Goal: Task Accomplishment & Management: Manage account settings

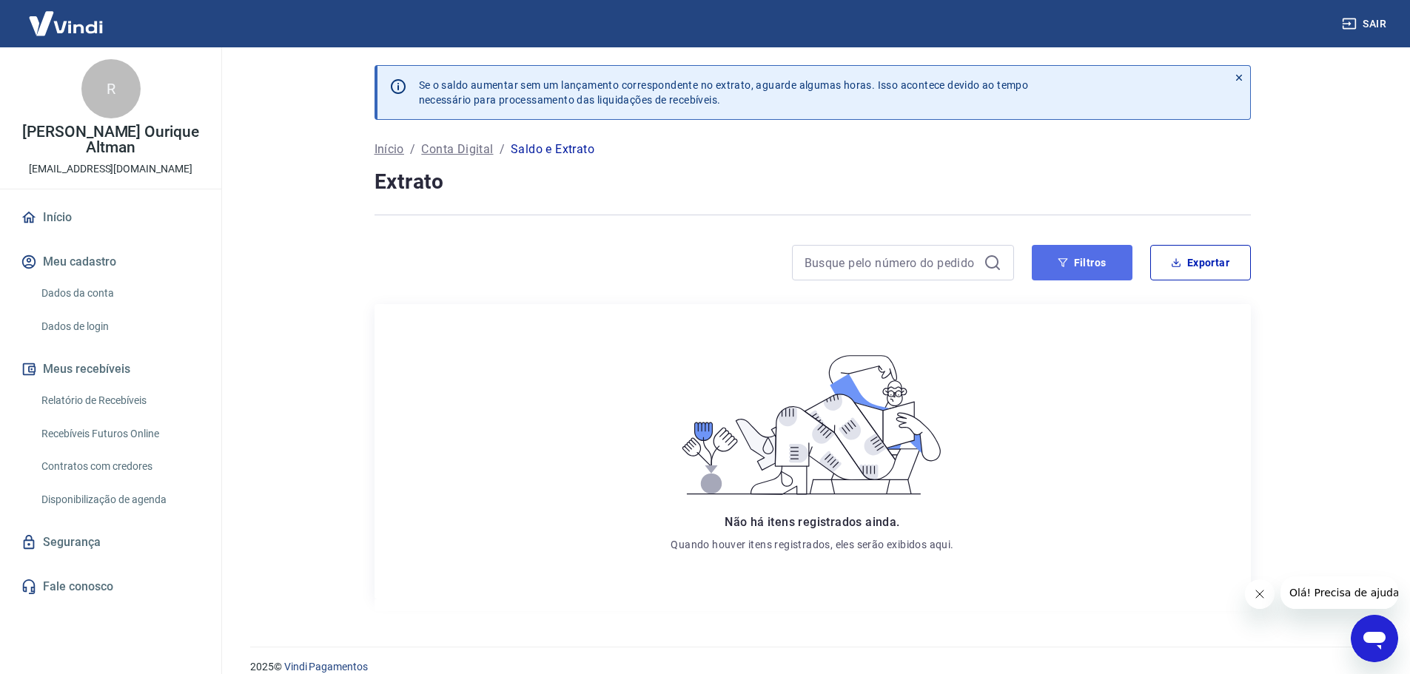
click at [1113, 259] on button "Filtros" at bounding box center [1081, 263] width 101 height 36
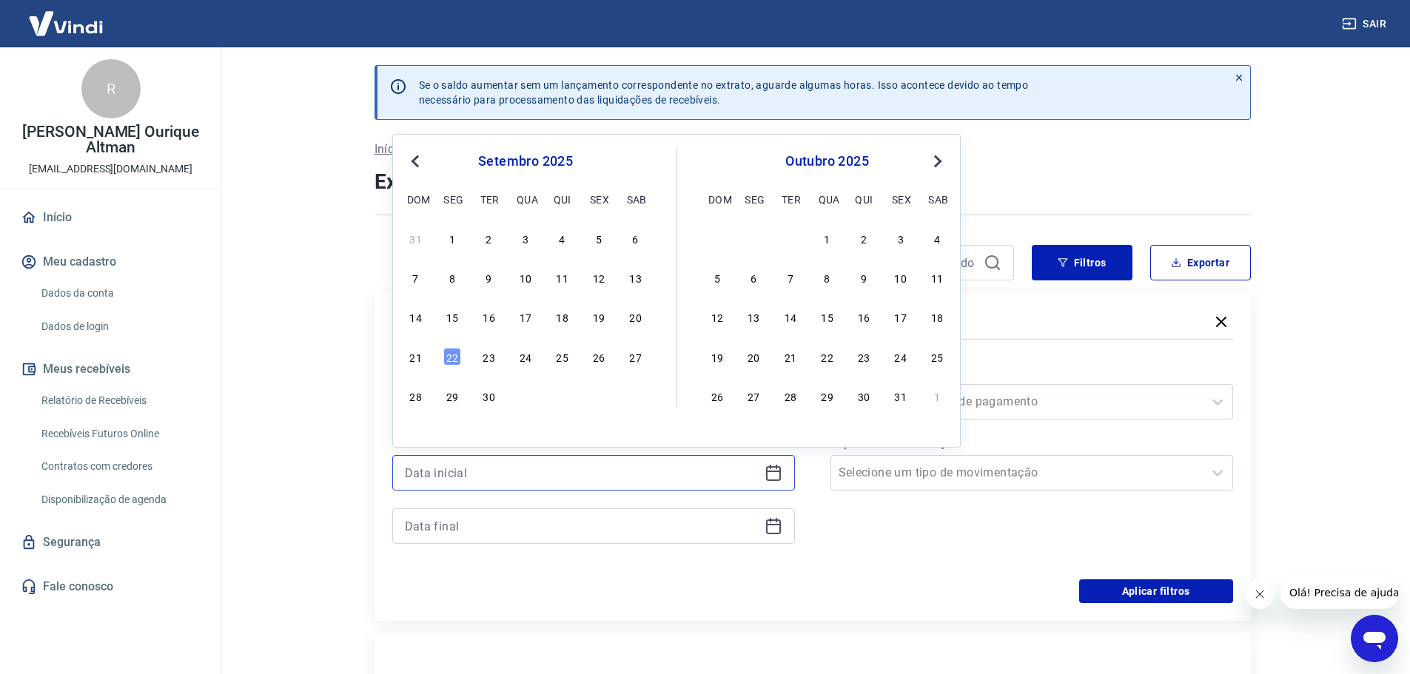
click at [560, 471] on input at bounding box center [582, 473] width 354 height 22
click at [410, 163] on button "Previous Month" at bounding box center [415, 161] width 18 height 18
click at [417, 158] on span "Previous Month" at bounding box center [417, 160] width 0 height 17
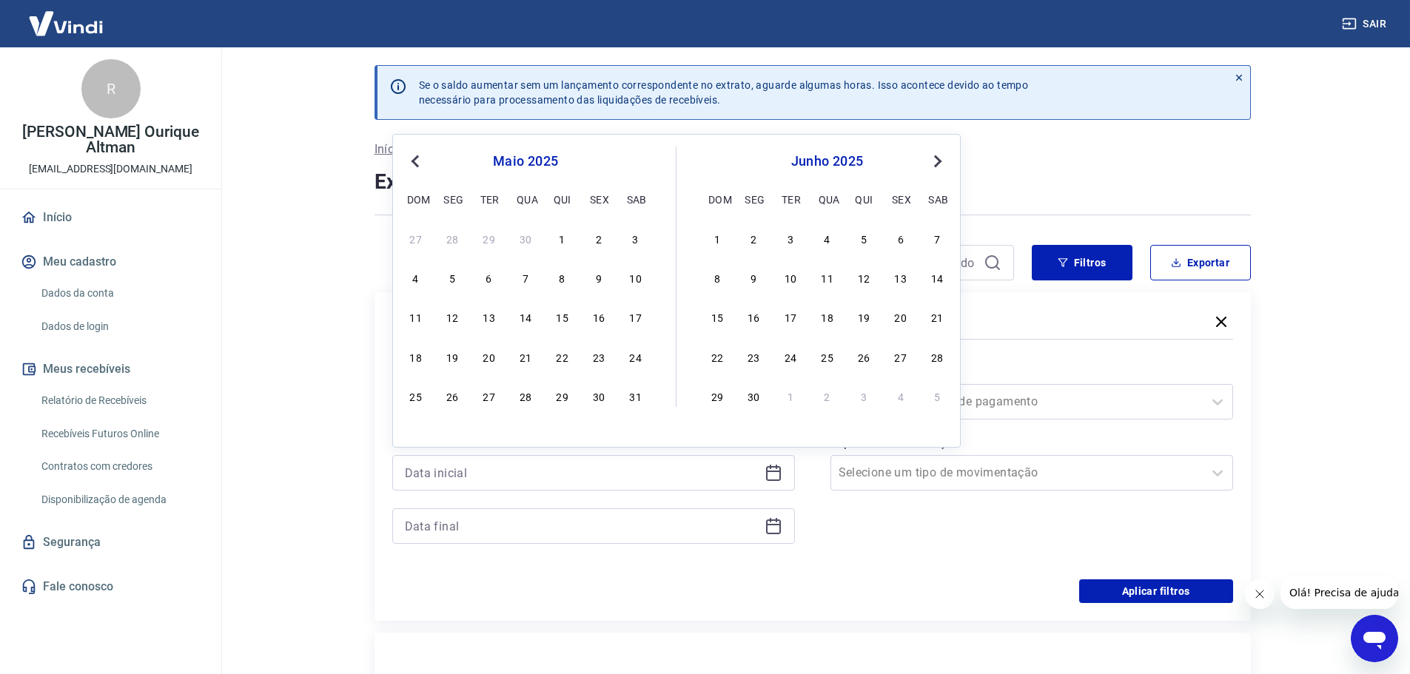
click at [417, 158] on span "Previous Month" at bounding box center [417, 160] width 0 height 17
click at [522, 234] on div "1" at bounding box center [525, 238] width 18 height 18
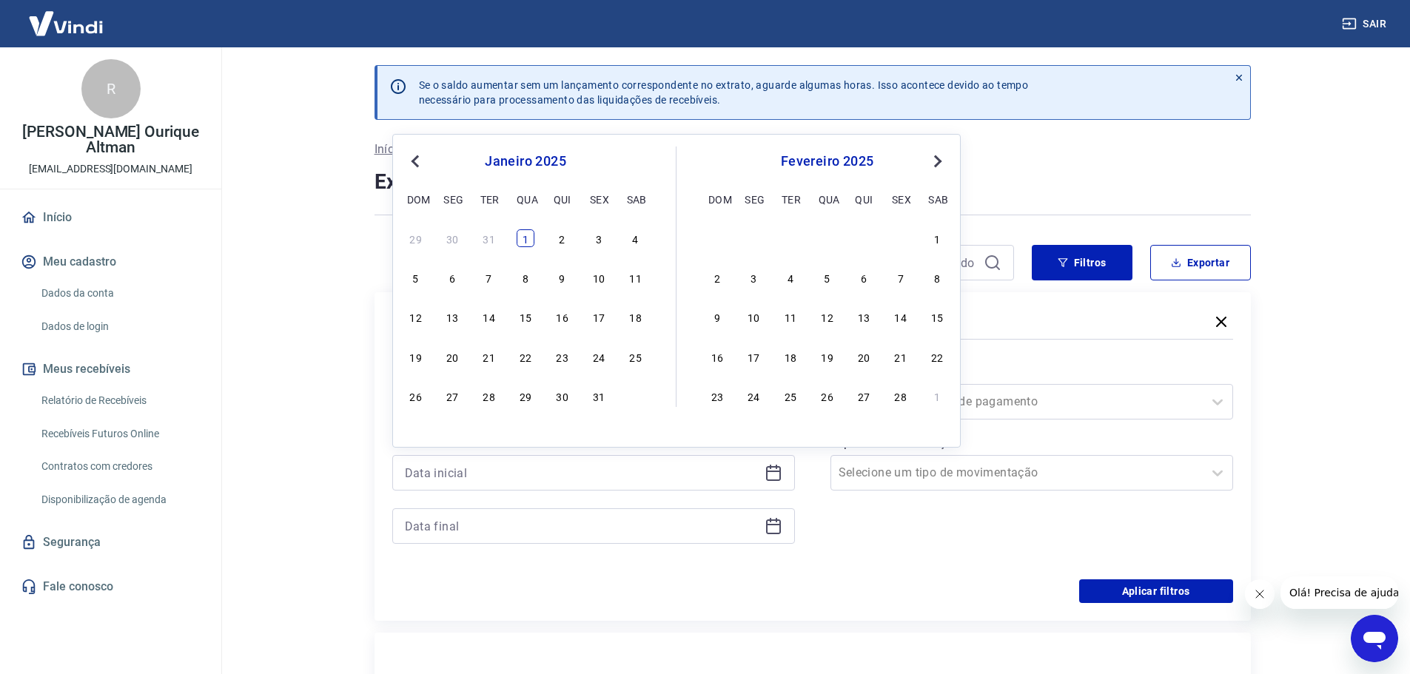
type input "01/01/2025"
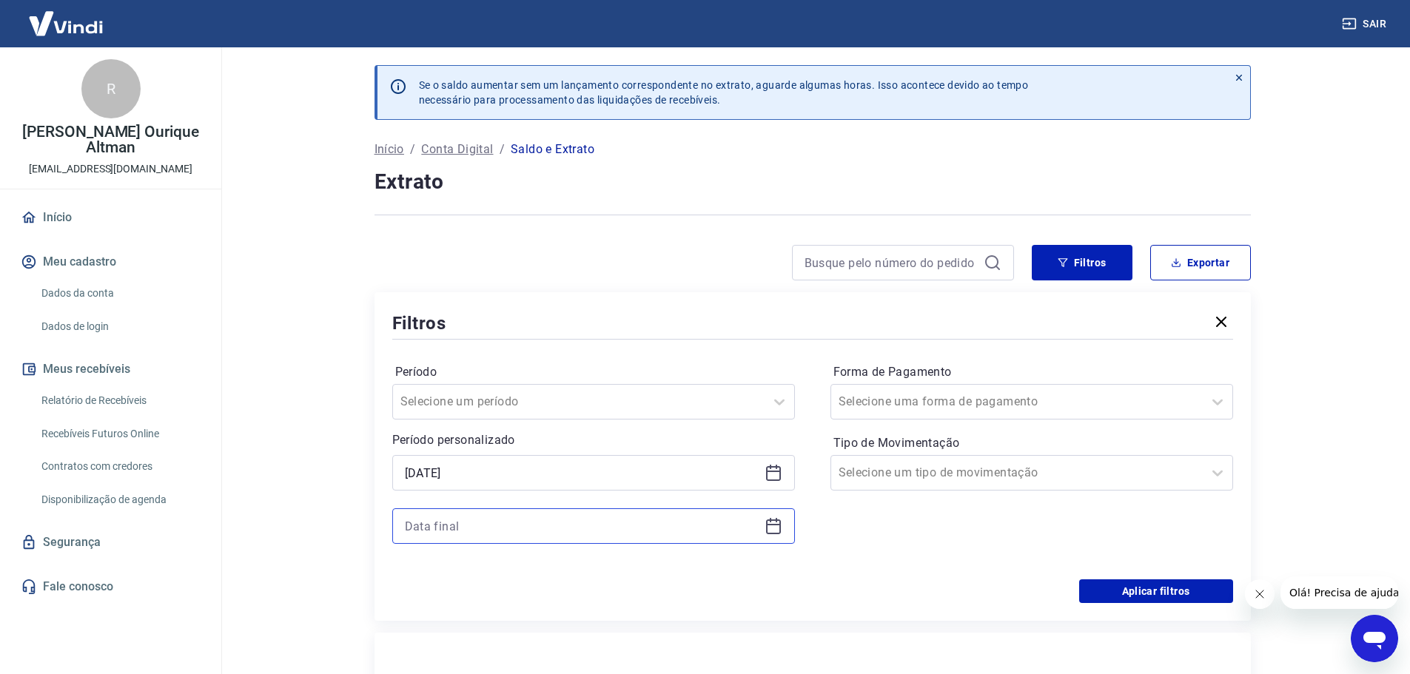
click at [522, 525] on input at bounding box center [582, 526] width 354 height 22
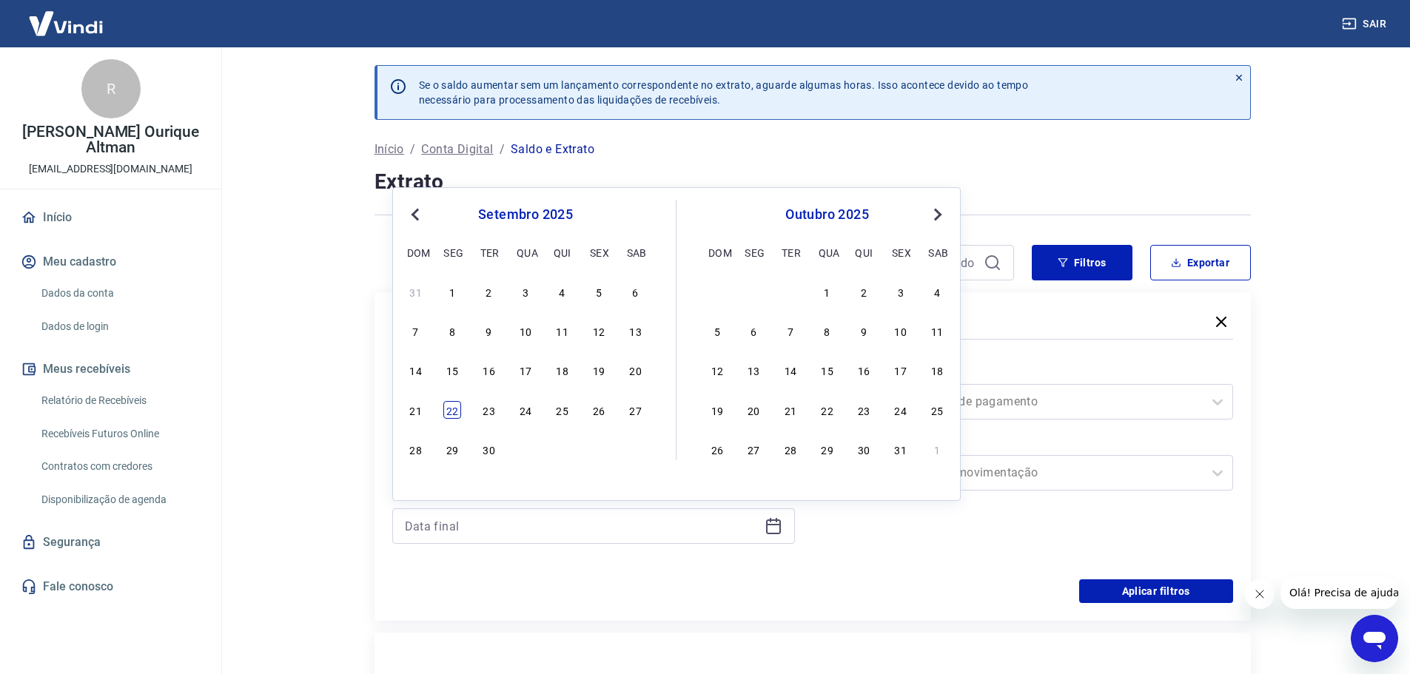
click at [453, 411] on div "22" at bounding box center [452, 410] width 18 height 18
type input "[DATE]"
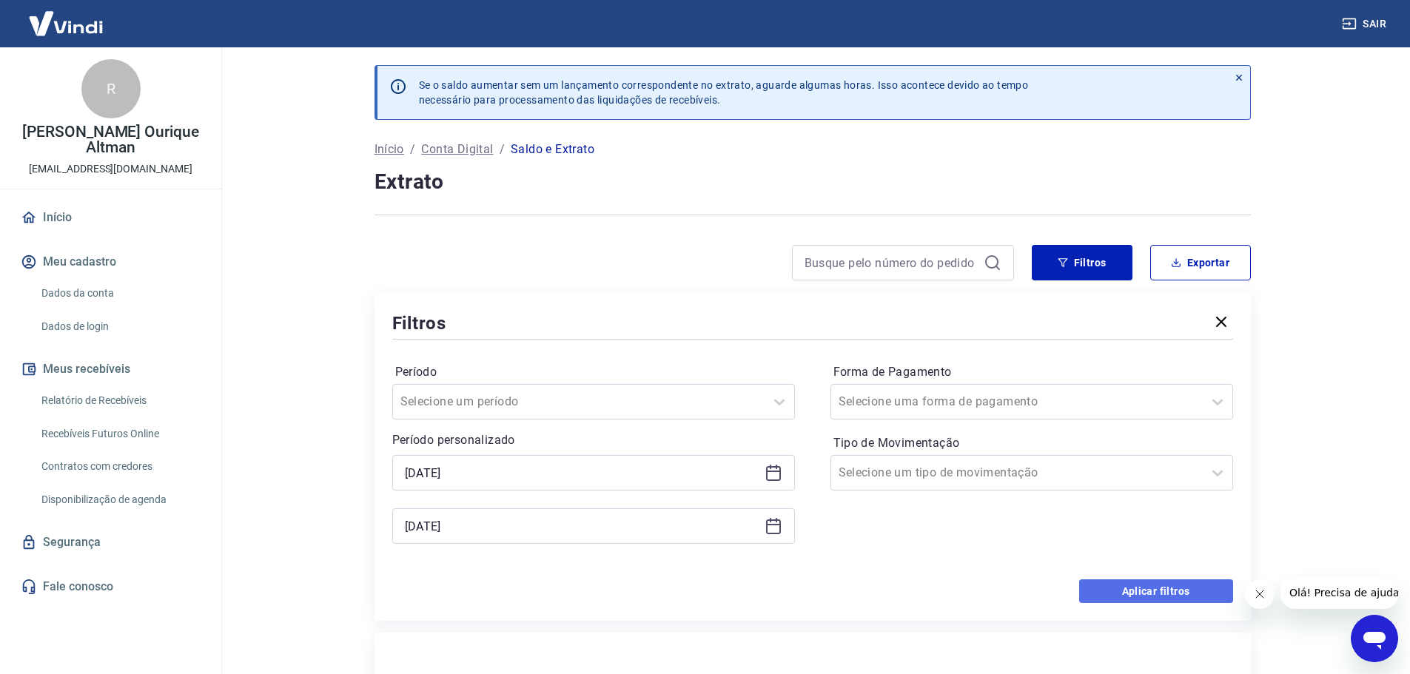
click at [1122, 582] on button "Aplicar filtros" at bounding box center [1156, 591] width 154 height 24
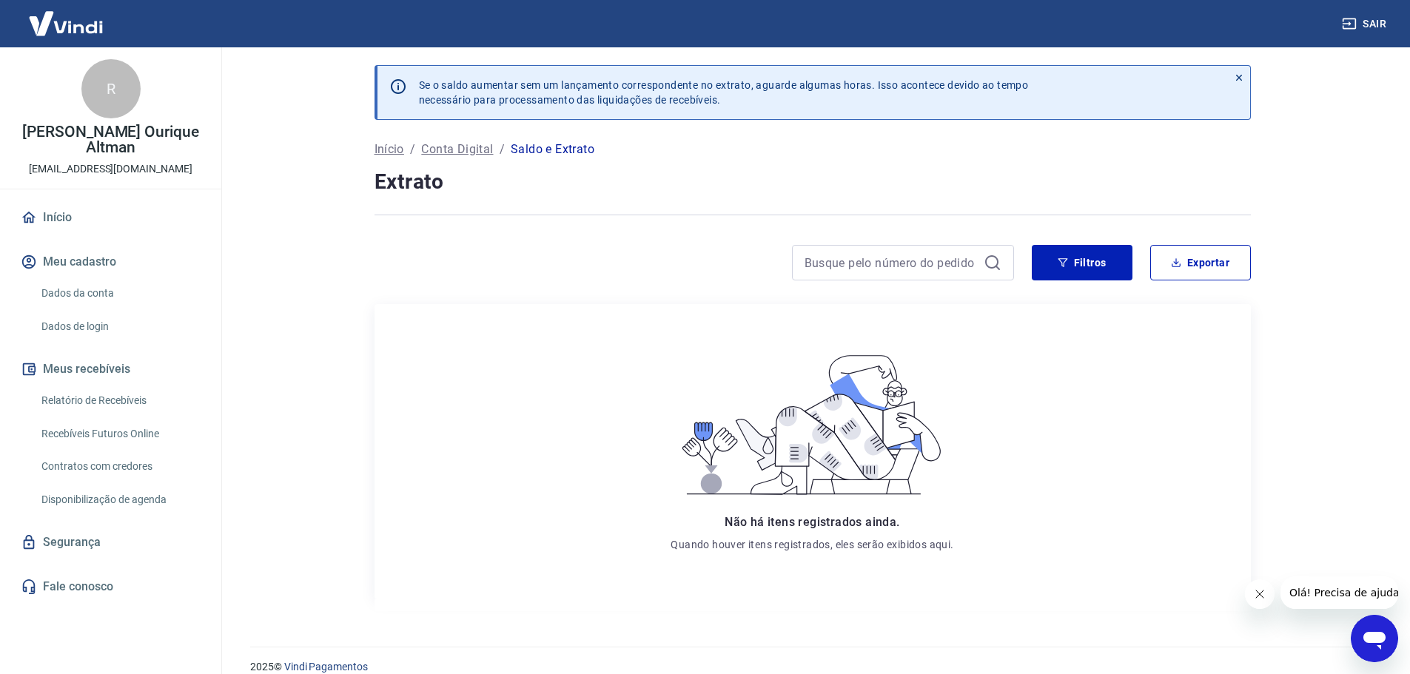
click at [44, 201] on link "Início" at bounding box center [111, 217] width 186 height 33
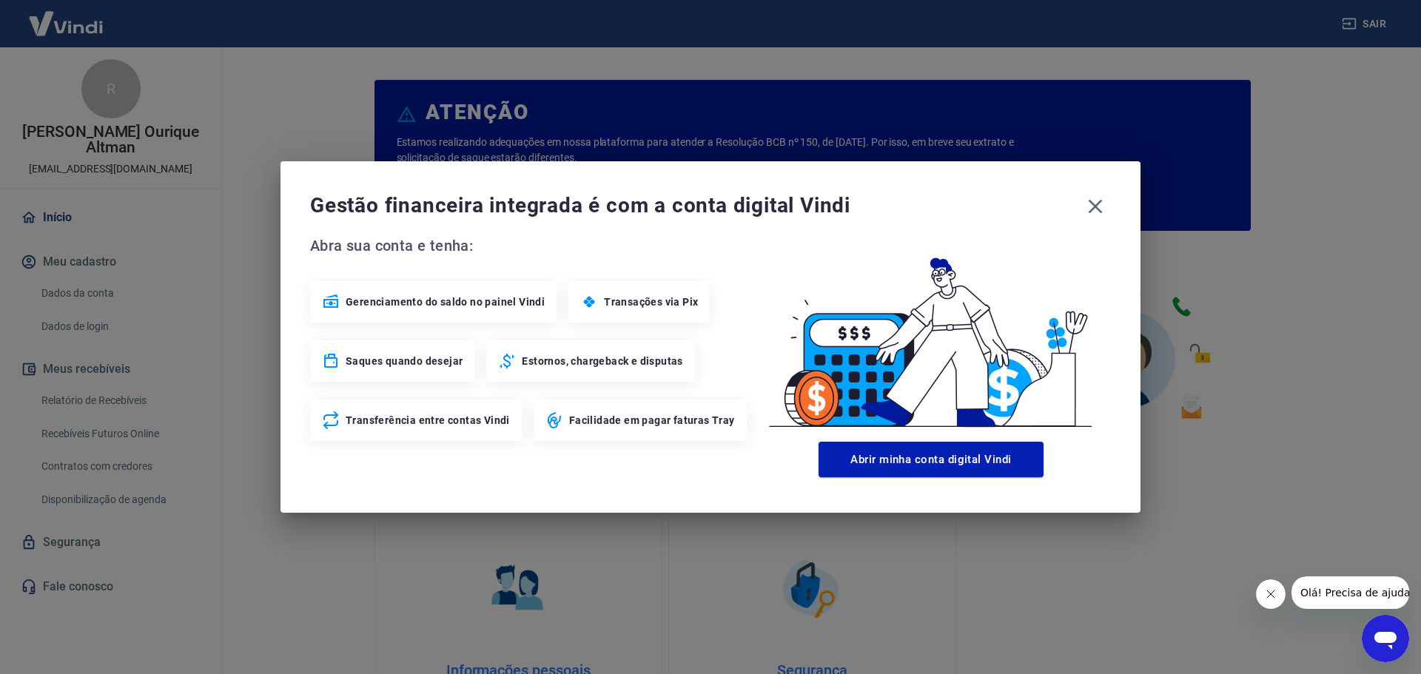
drag, startPoint x: 1092, startPoint y: 204, endPoint x: 1072, endPoint y: 209, distance: 20.6
click at [1091, 204] on icon "button" at bounding box center [1095, 207] width 24 height 24
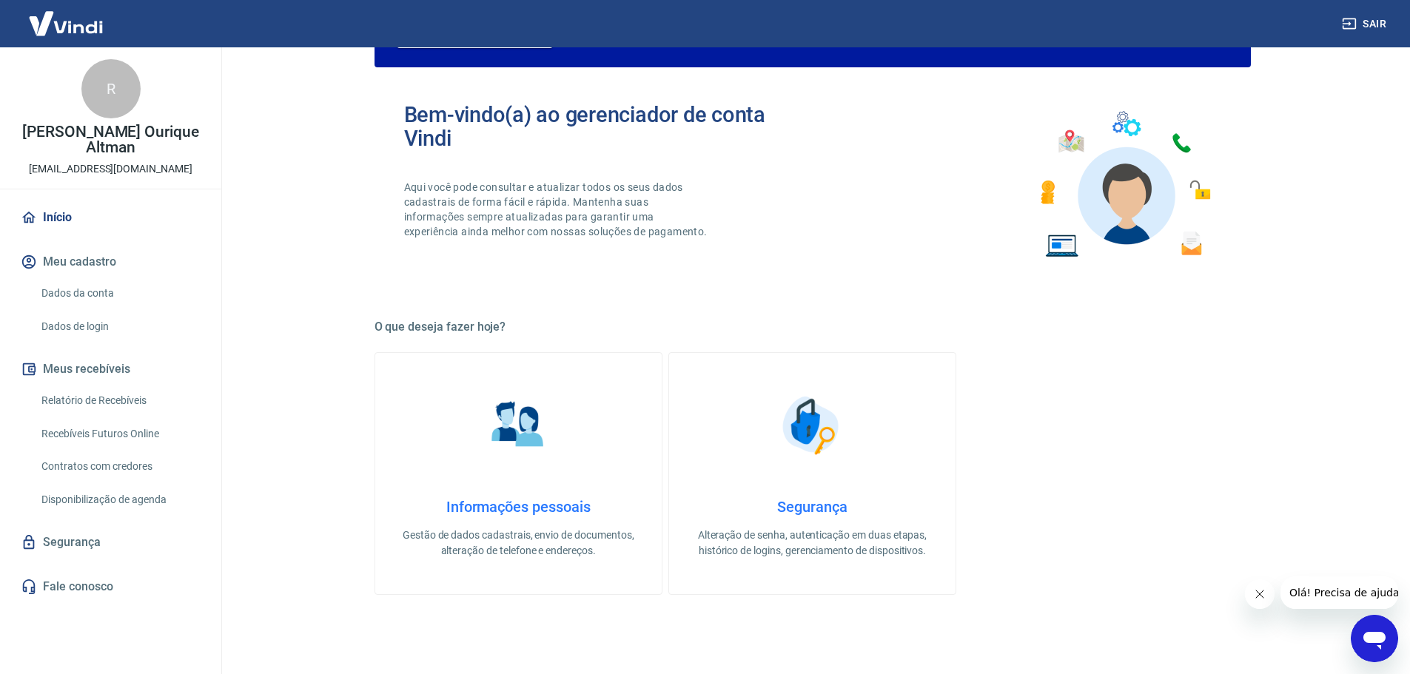
scroll to position [222, 0]
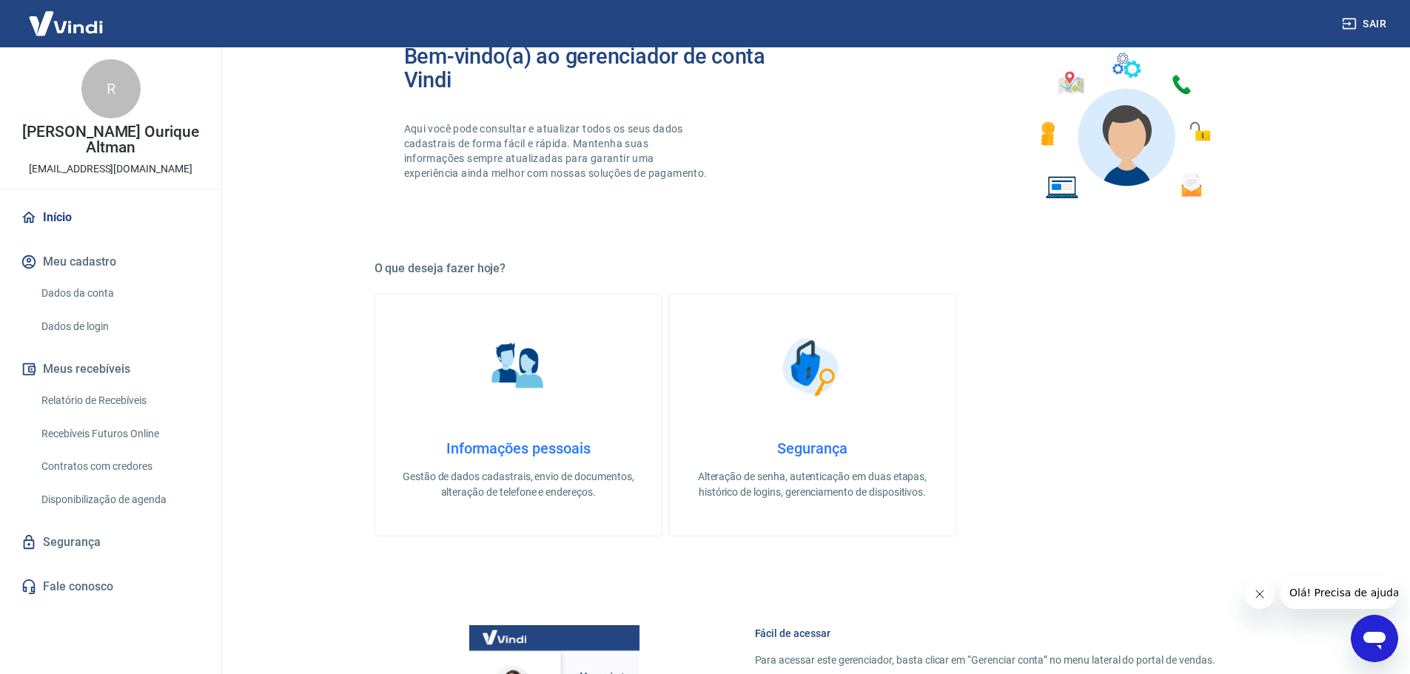
click at [73, 23] on img at bounding box center [66, 23] width 96 height 45
click at [70, 201] on link "Início" at bounding box center [111, 217] width 186 height 33
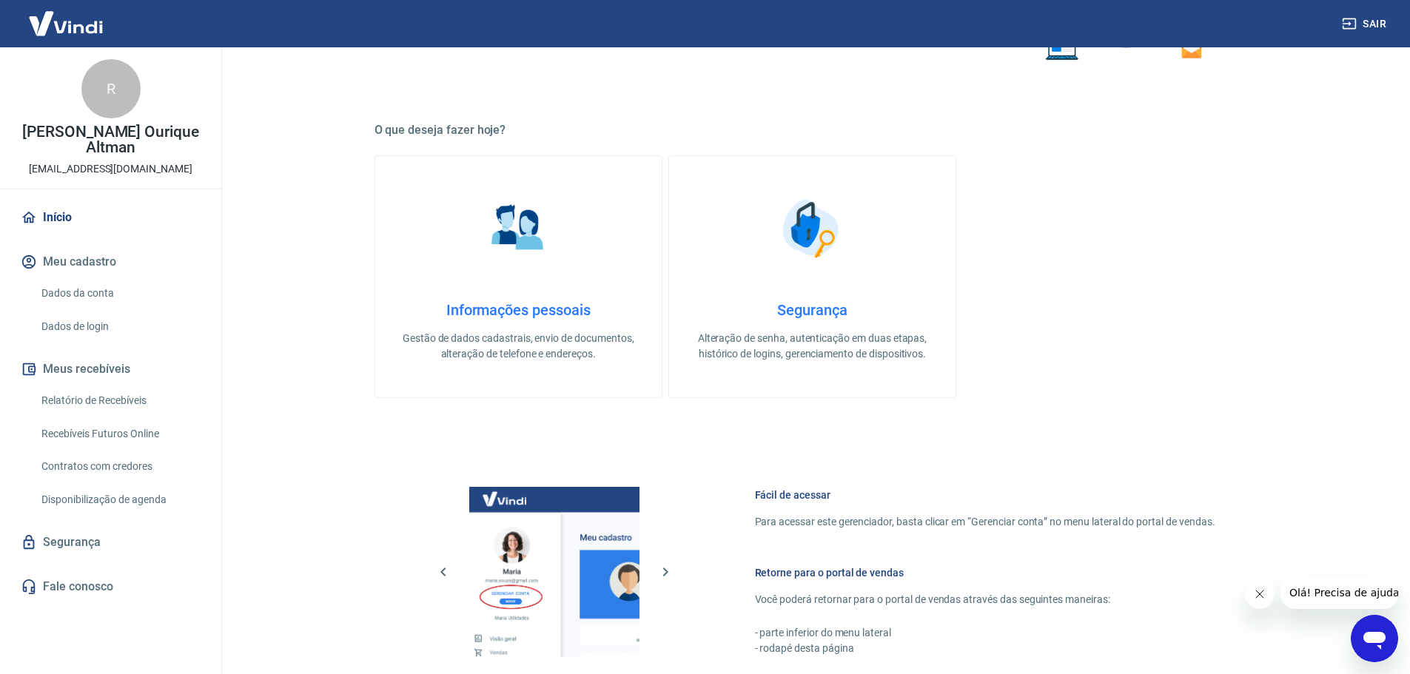
scroll to position [370, 0]
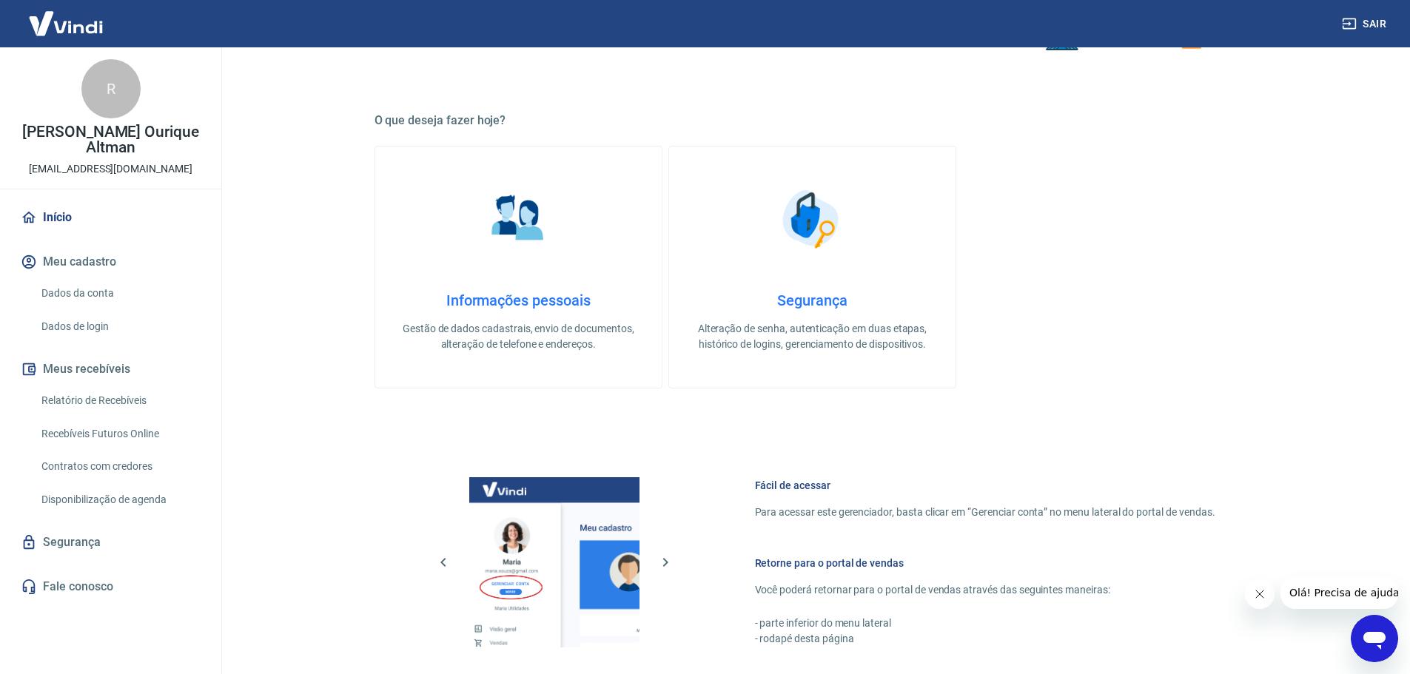
click at [98, 528] on link "Segurança" at bounding box center [111, 542] width 186 height 33
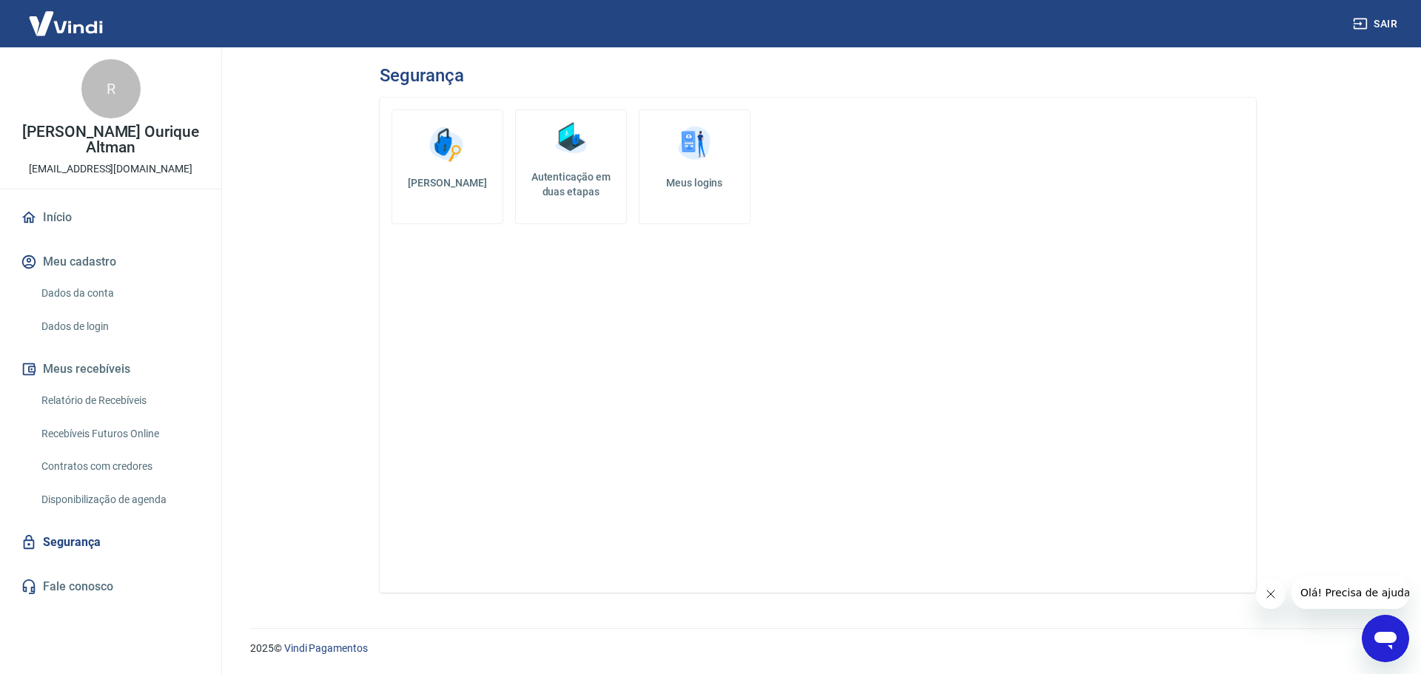
click at [590, 168] on link "Autenticação em duas etapas" at bounding box center [571, 167] width 112 height 115
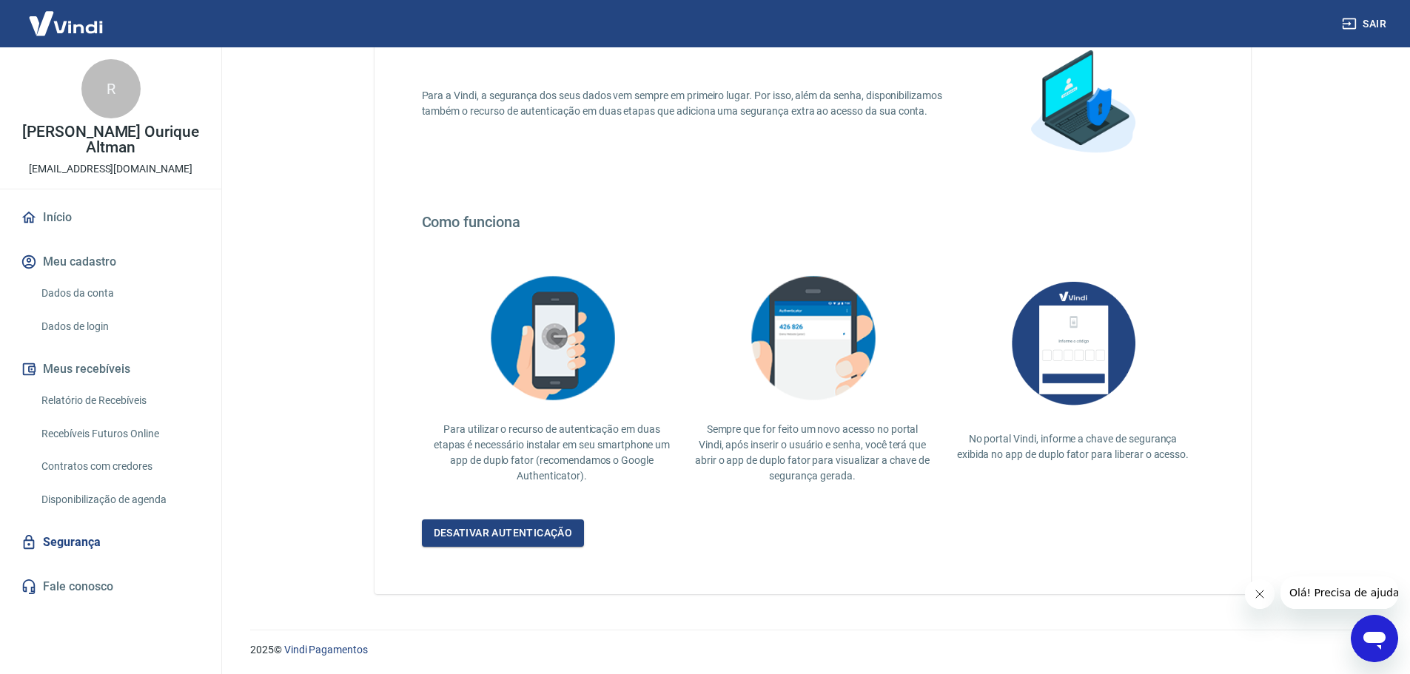
scroll to position [129, 0]
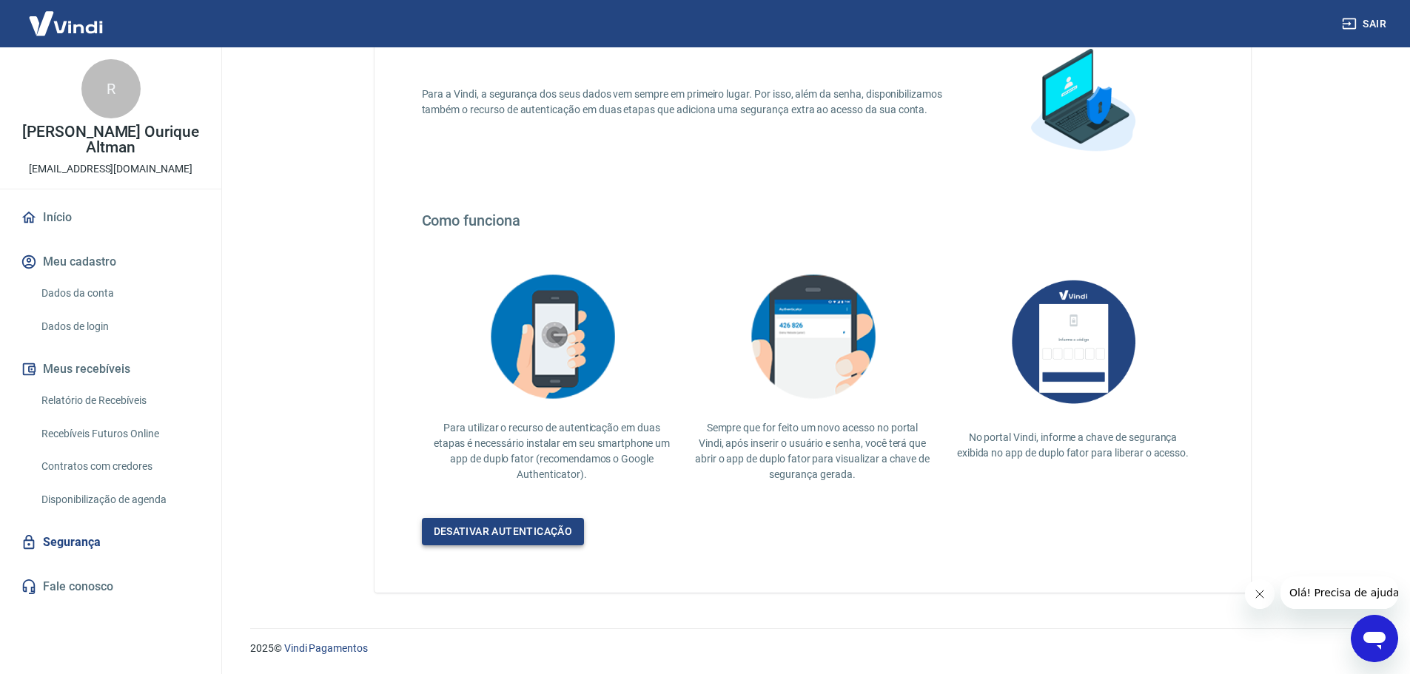
click at [531, 525] on link "Desativar autenticação" at bounding box center [503, 531] width 163 height 27
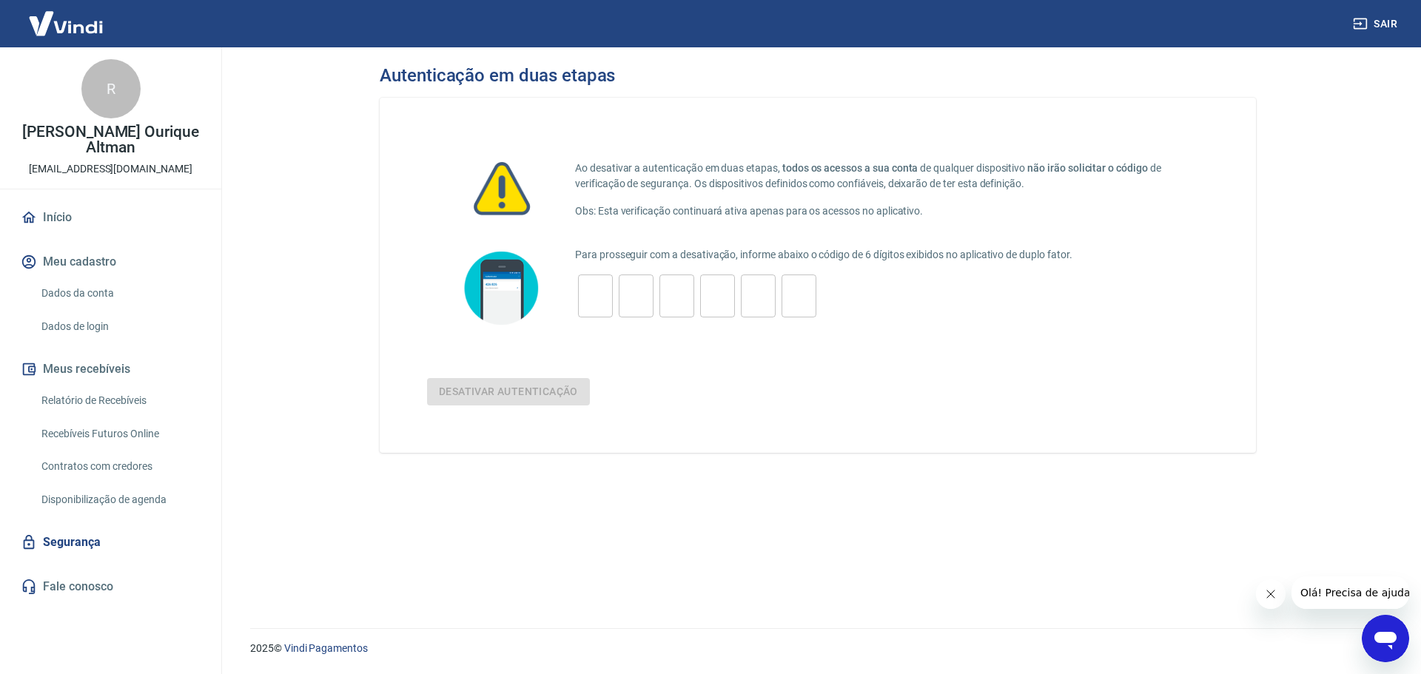
click at [513, 394] on div "Desativar autenticação" at bounding box center [817, 391] width 781 height 27
click at [112, 318] on link "Dados de login" at bounding box center [120, 327] width 168 height 30
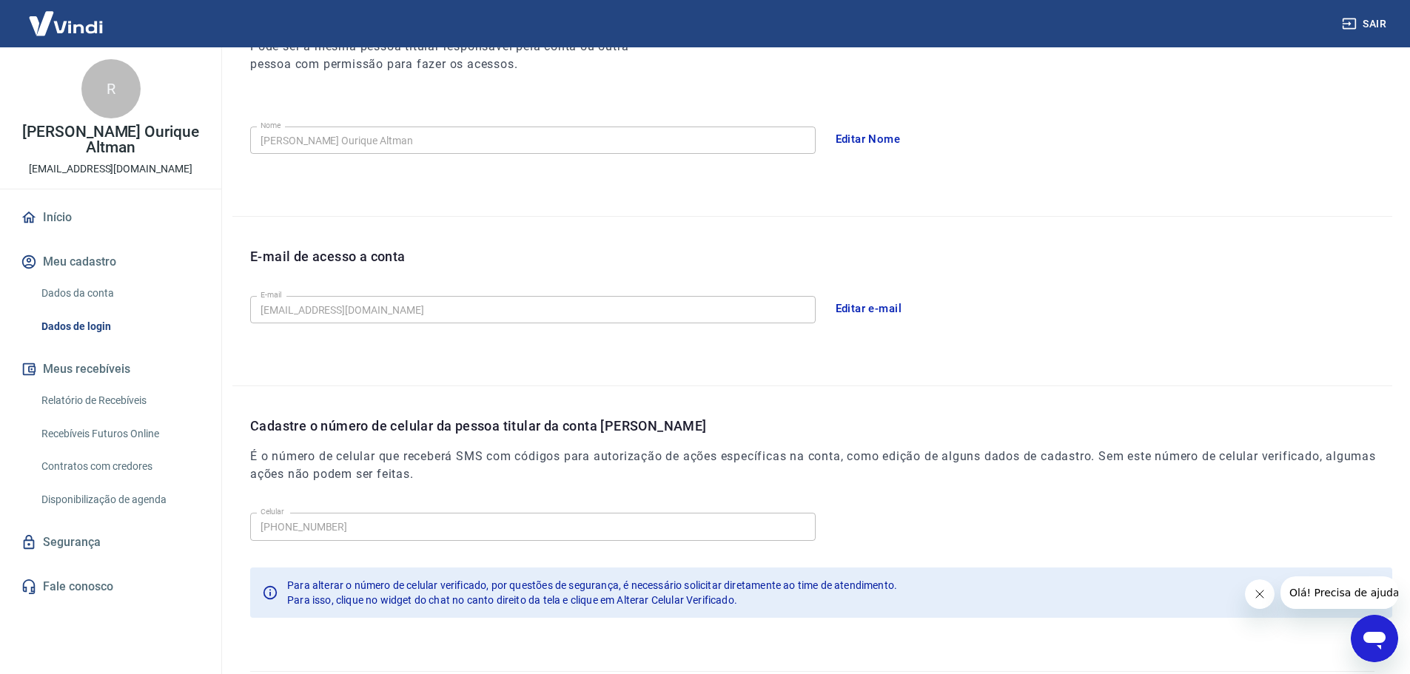
scroll to position [274, 0]
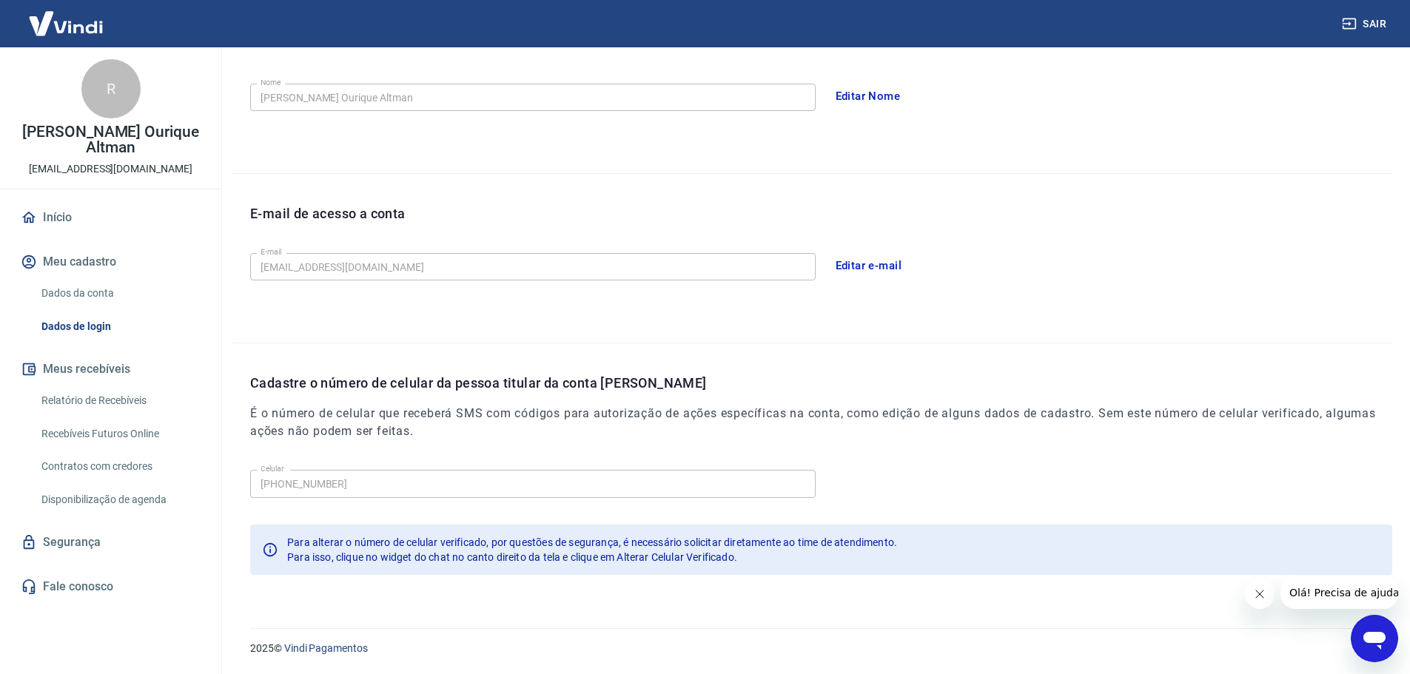
click at [115, 81] on div "R" at bounding box center [110, 88] width 59 height 59
click at [64, 25] on img at bounding box center [66, 23] width 96 height 45
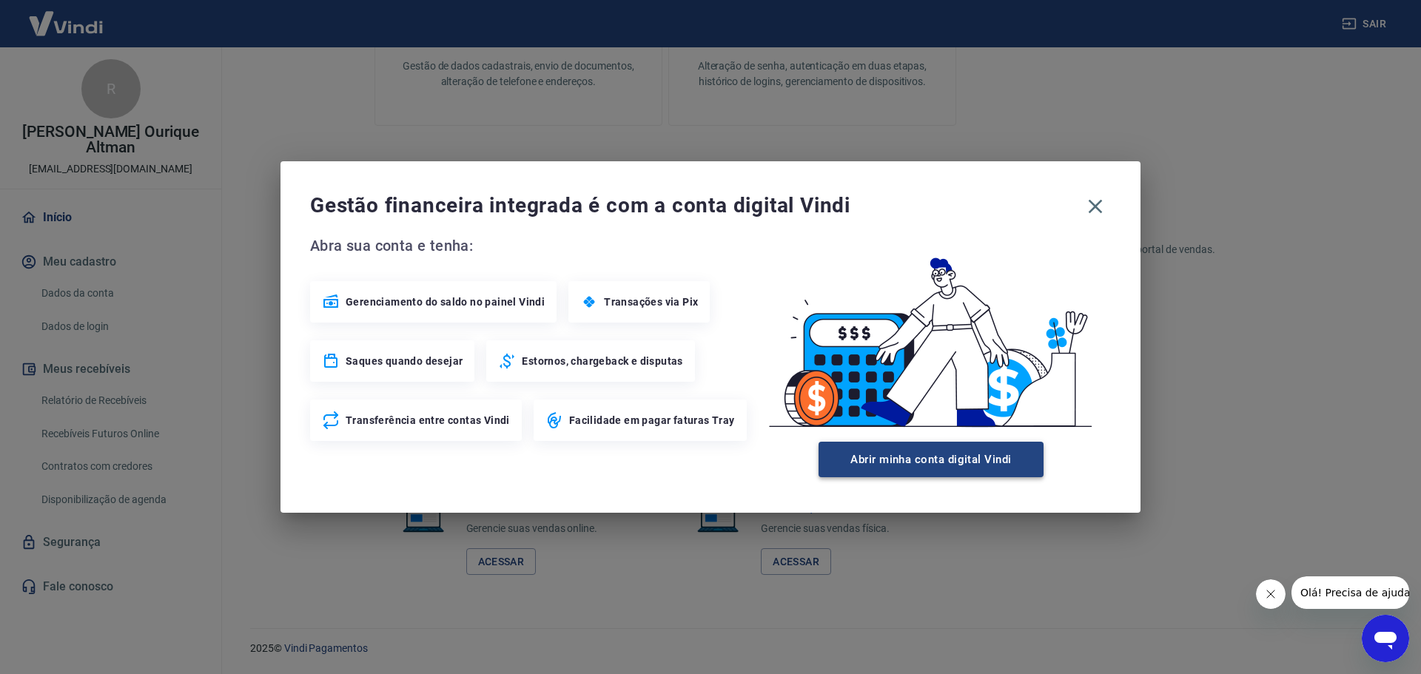
click at [948, 450] on button "Abrir minha conta digital Vindi" at bounding box center [930, 460] width 225 height 36
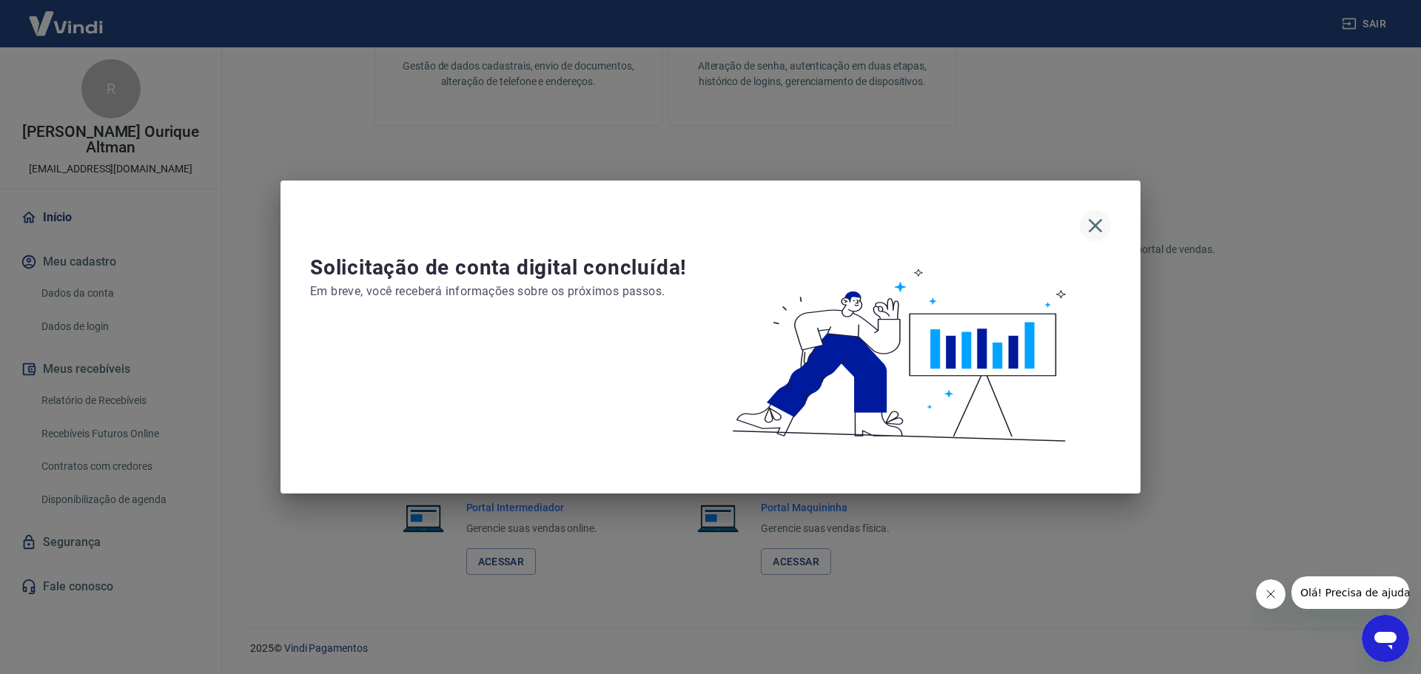
click at [1088, 219] on icon "button" at bounding box center [1095, 226] width 24 height 24
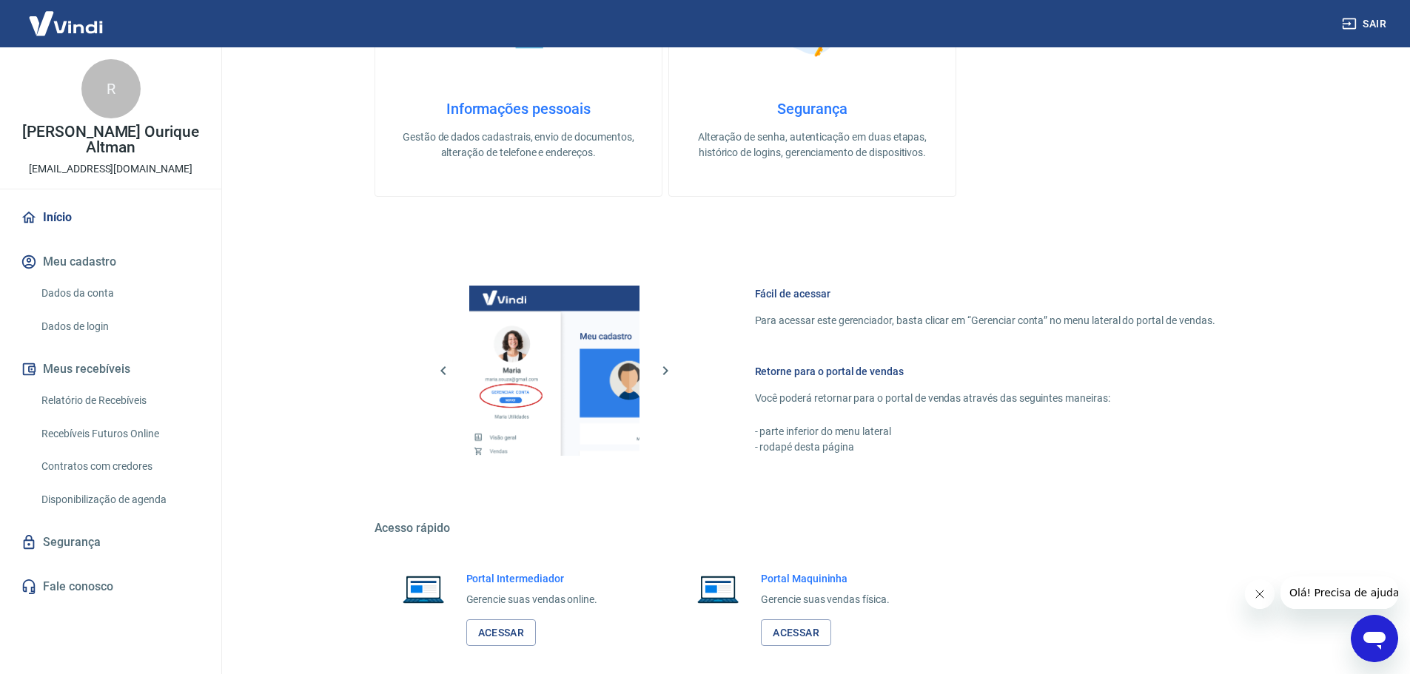
scroll to position [592, 0]
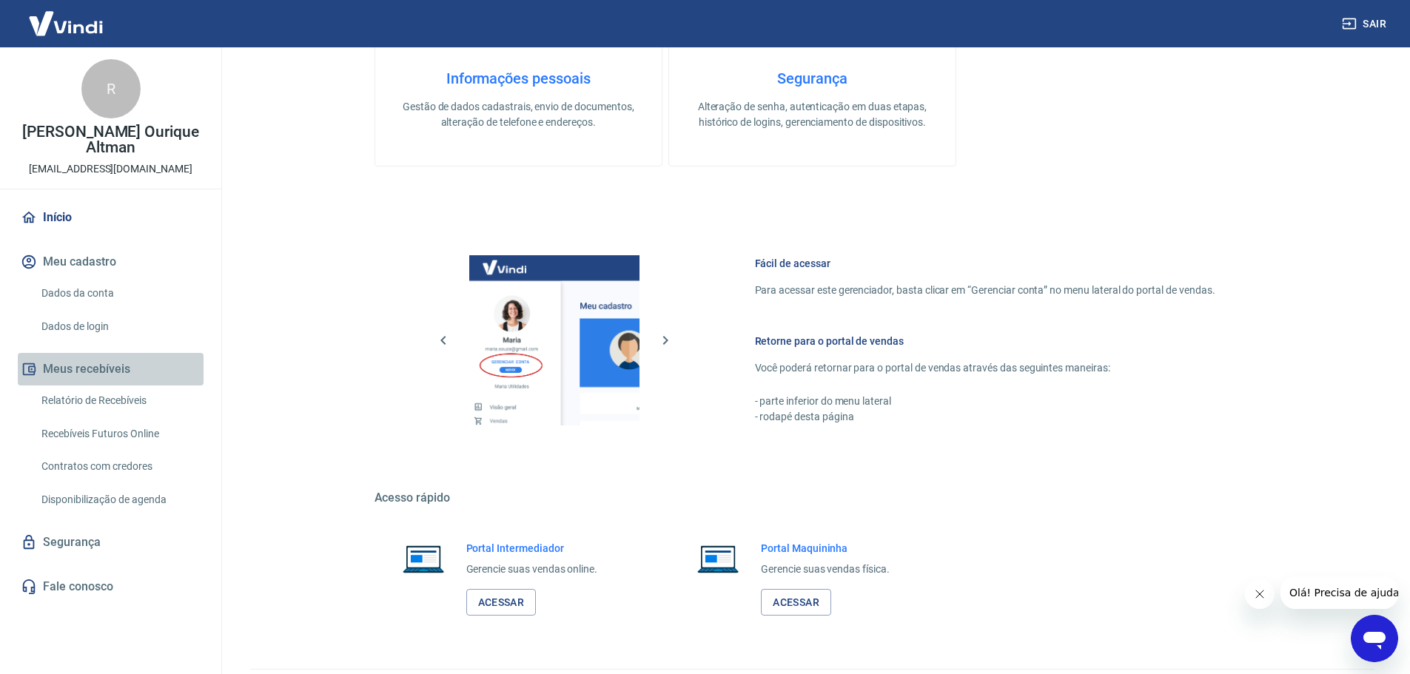
click at [142, 357] on button "Meus recebíveis" at bounding box center [111, 369] width 186 height 33
click at [64, 353] on button "Meus recebíveis" at bounding box center [111, 369] width 186 height 33
click at [63, 353] on button "Meus recebíveis" at bounding box center [111, 369] width 186 height 33
click at [130, 386] on link "Relatório de Recebíveis" at bounding box center [120, 401] width 168 height 30
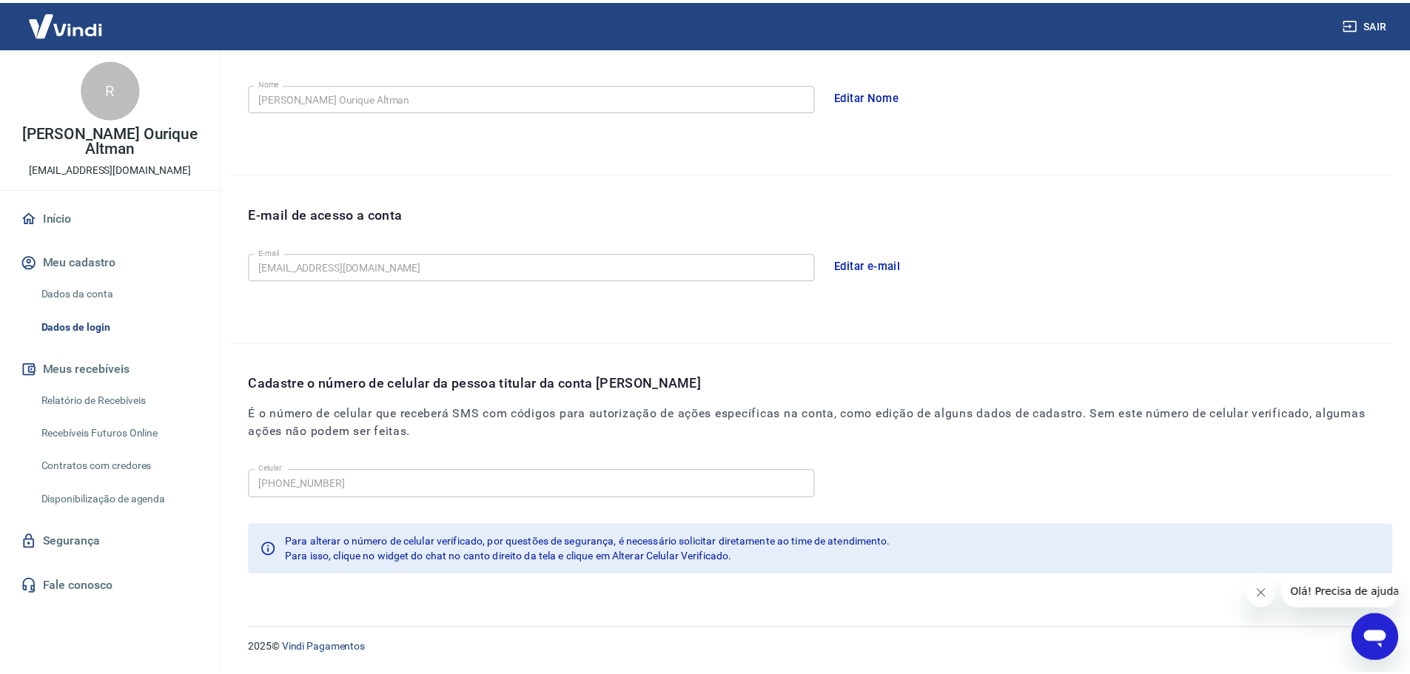
scroll to position [233, 0]
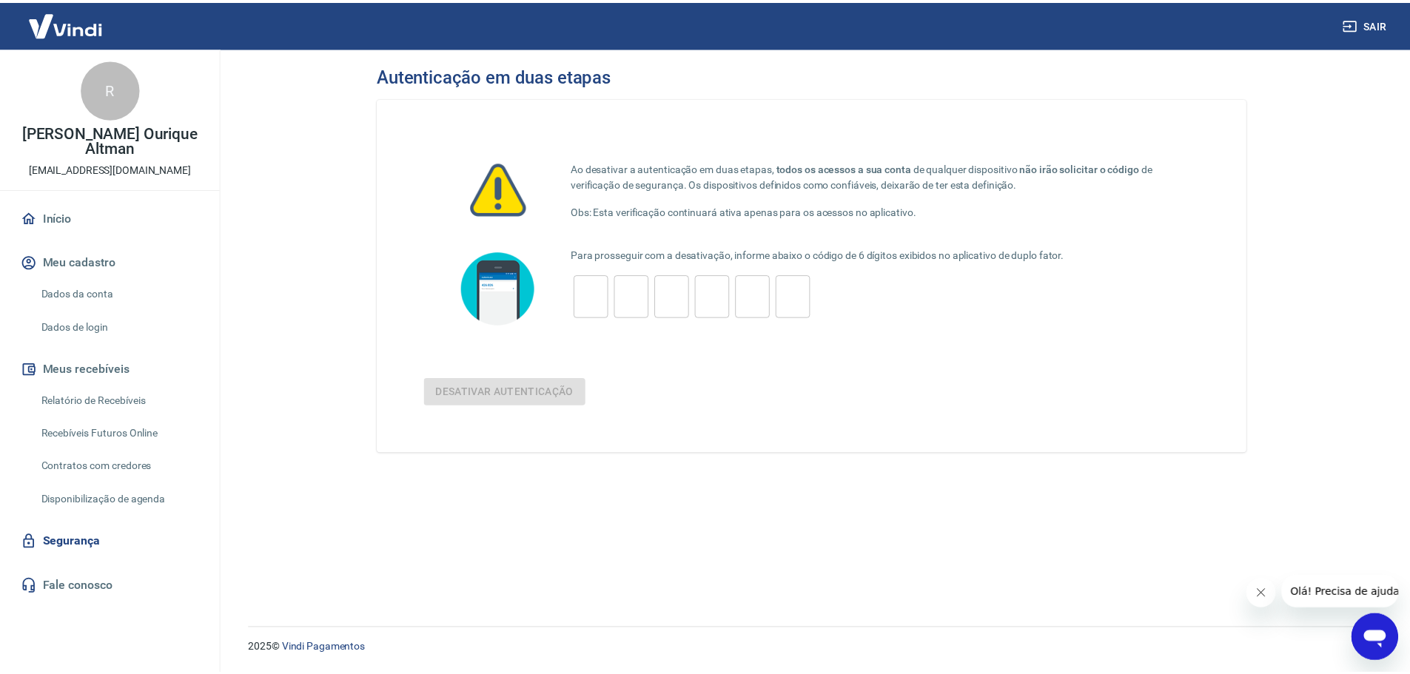
scroll to position [129, 0]
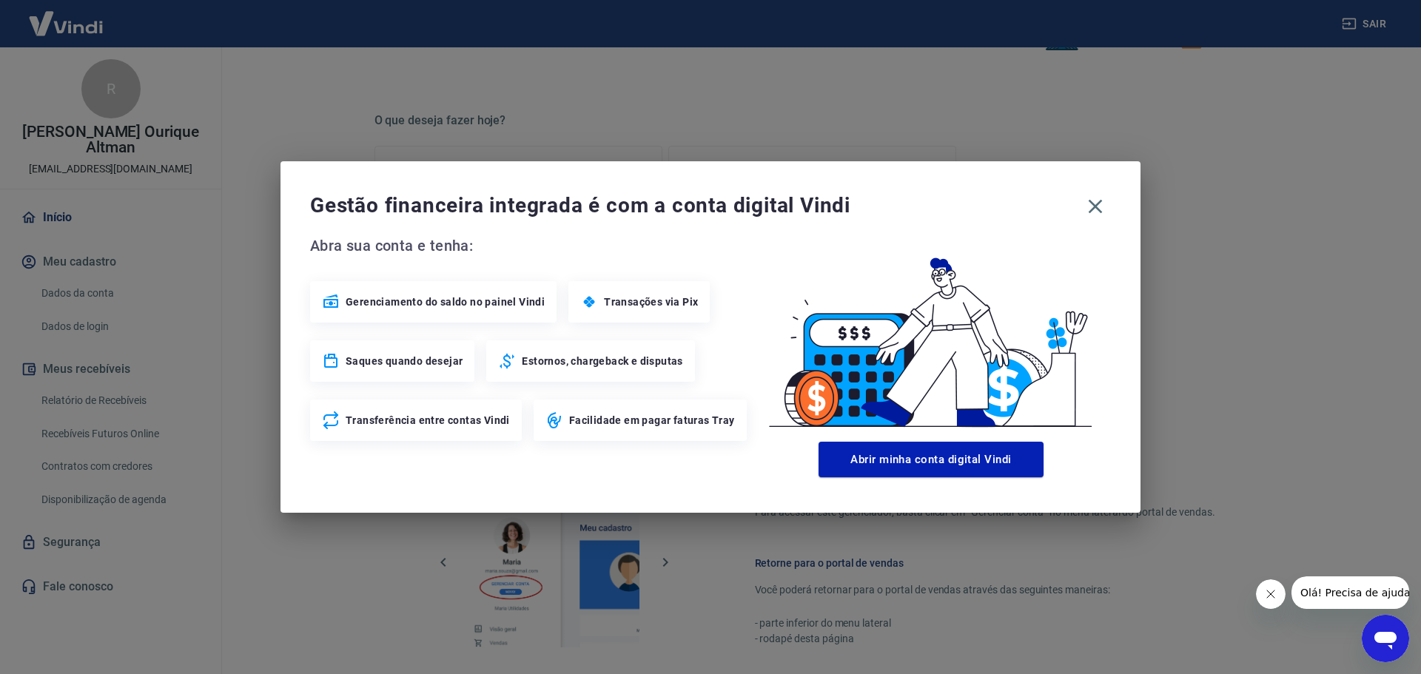
scroll to position [222, 0]
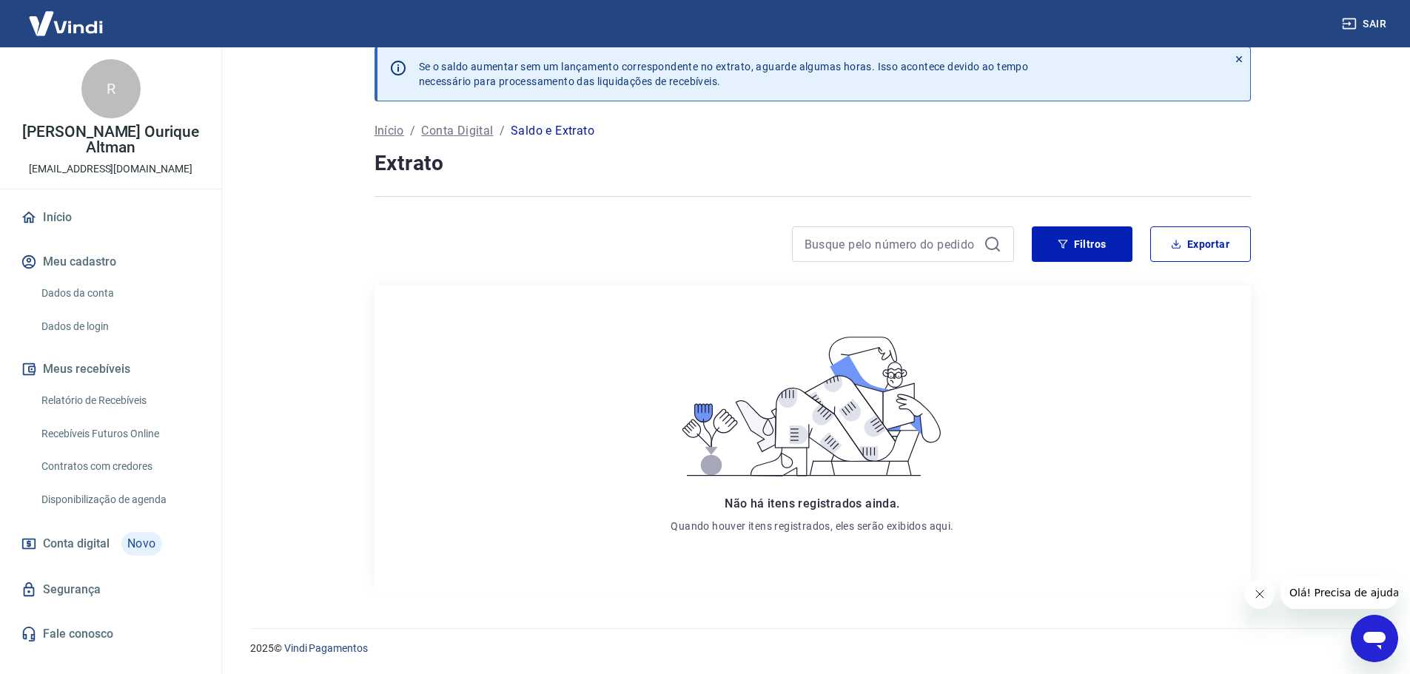
scroll to position [19, 0]
drag, startPoint x: 141, startPoint y: 451, endPoint x: 0, endPoint y: 471, distance: 141.9
click at [0, 471] on div "Início Meu cadastro Dados da conta Dados de login Meus recebíveis Relatório de …" at bounding box center [110, 425] width 221 height 449
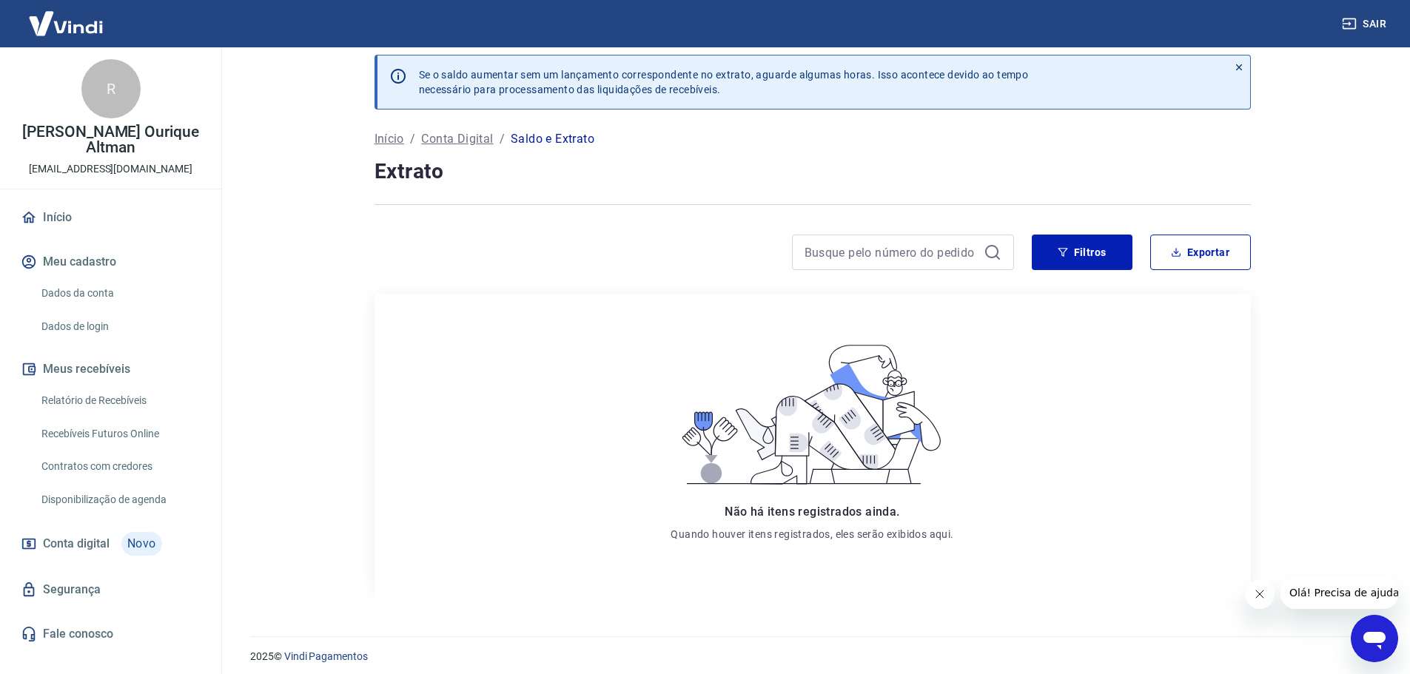
scroll to position [0, 0]
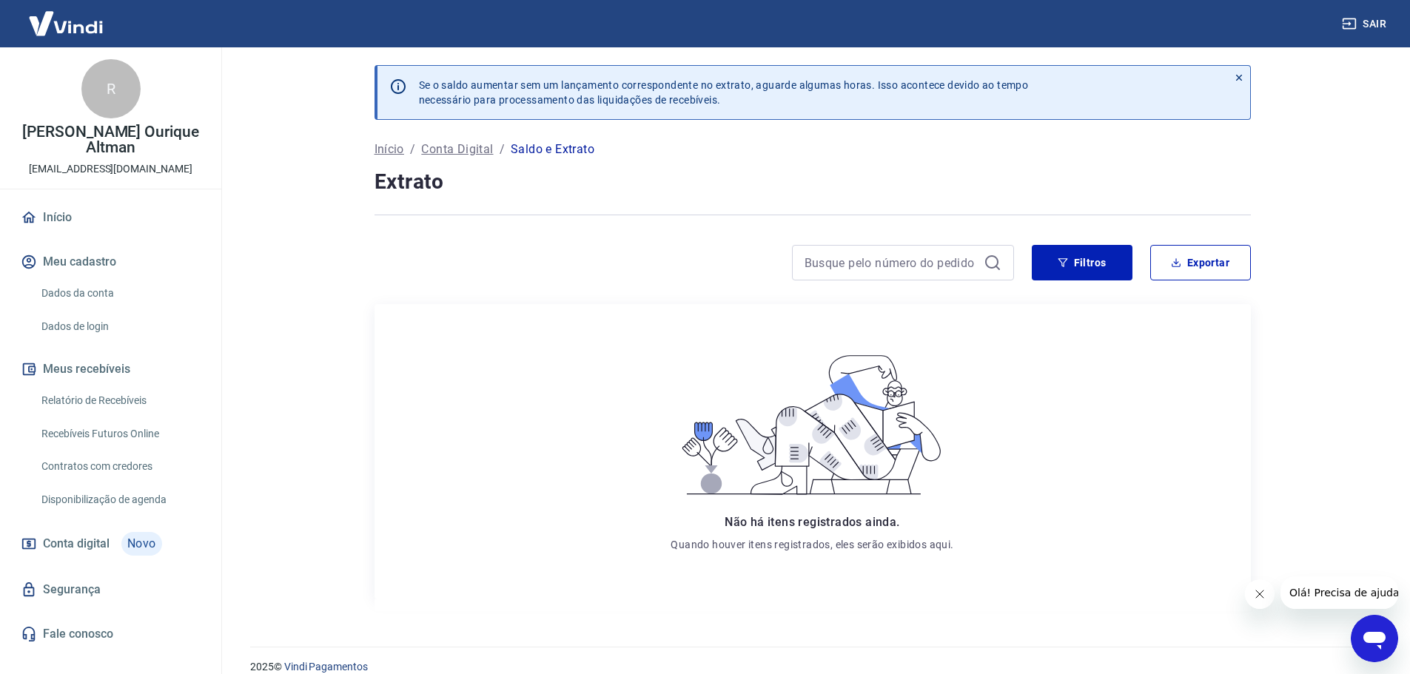
click at [1242, 75] on icon at bounding box center [1238, 78] width 10 height 10
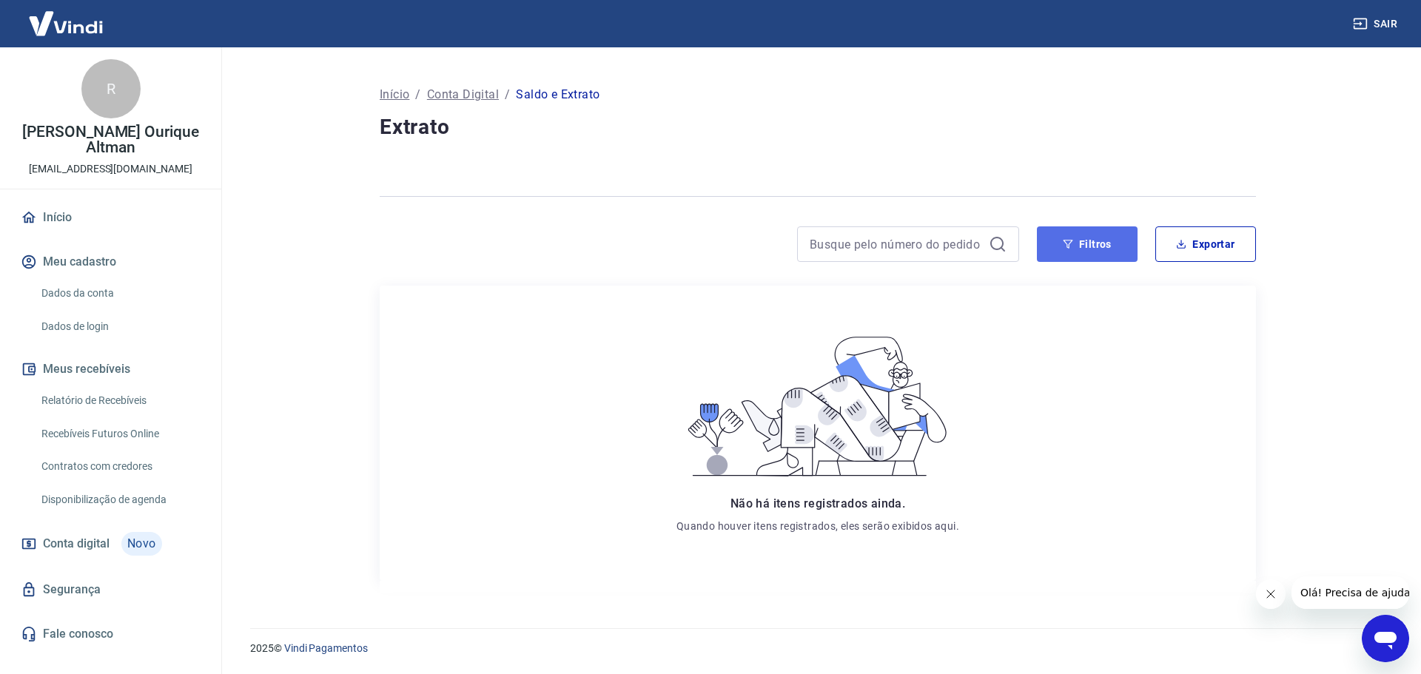
click at [1074, 254] on button "Filtros" at bounding box center [1087, 244] width 101 height 36
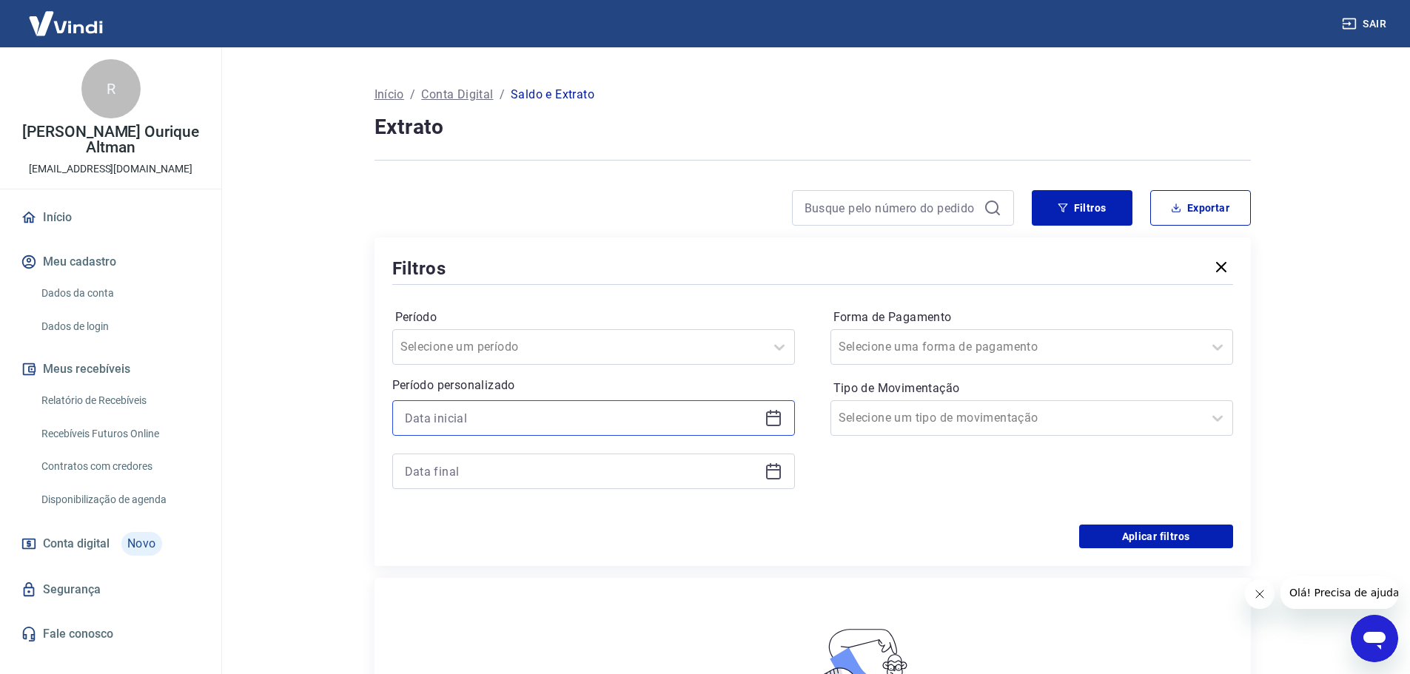
click at [493, 428] on input at bounding box center [582, 418] width 354 height 22
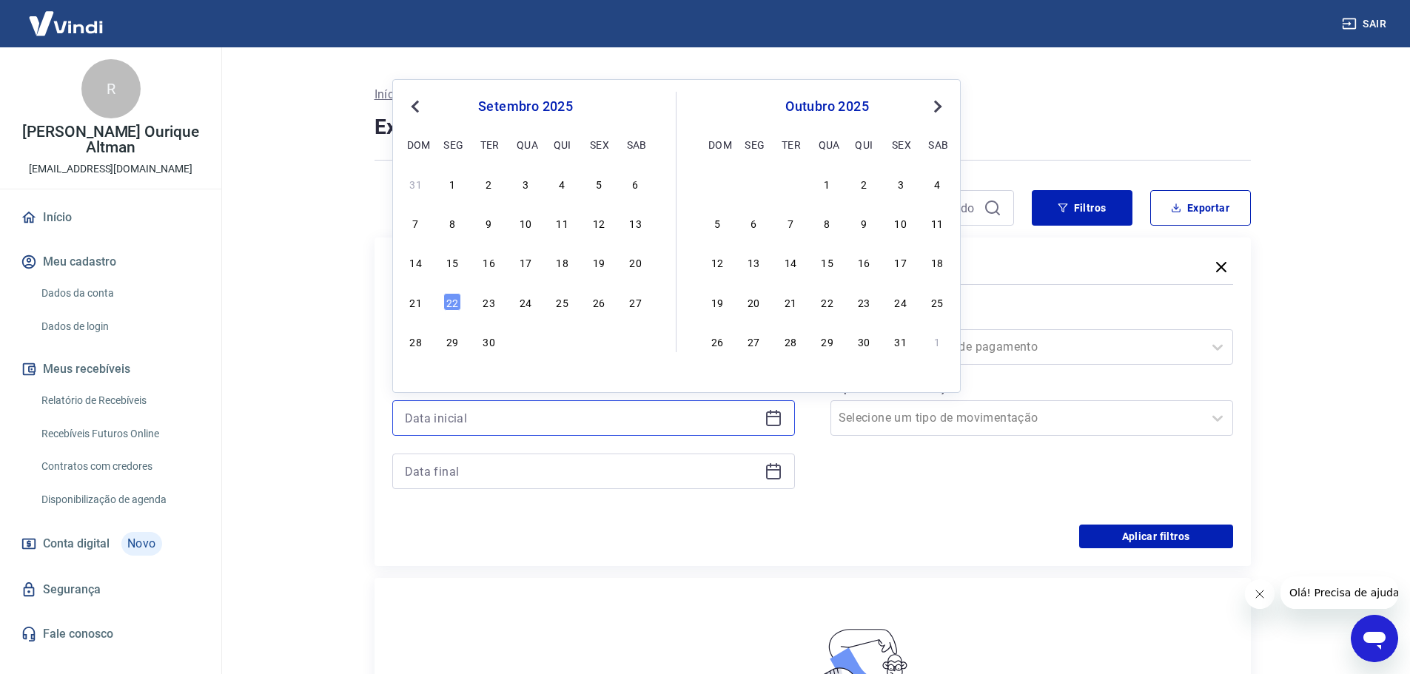
click at [493, 428] on input at bounding box center [582, 418] width 354 height 22
click at [426, 97] on div "setembro 2025 dom seg ter qua qui sex sab" at bounding box center [525, 123] width 241 height 63
click at [417, 104] on span "Previous Month" at bounding box center [417, 106] width 0 height 17
click at [599, 181] on div "1" at bounding box center [599, 184] width 18 height 18
type input "[DATE]"
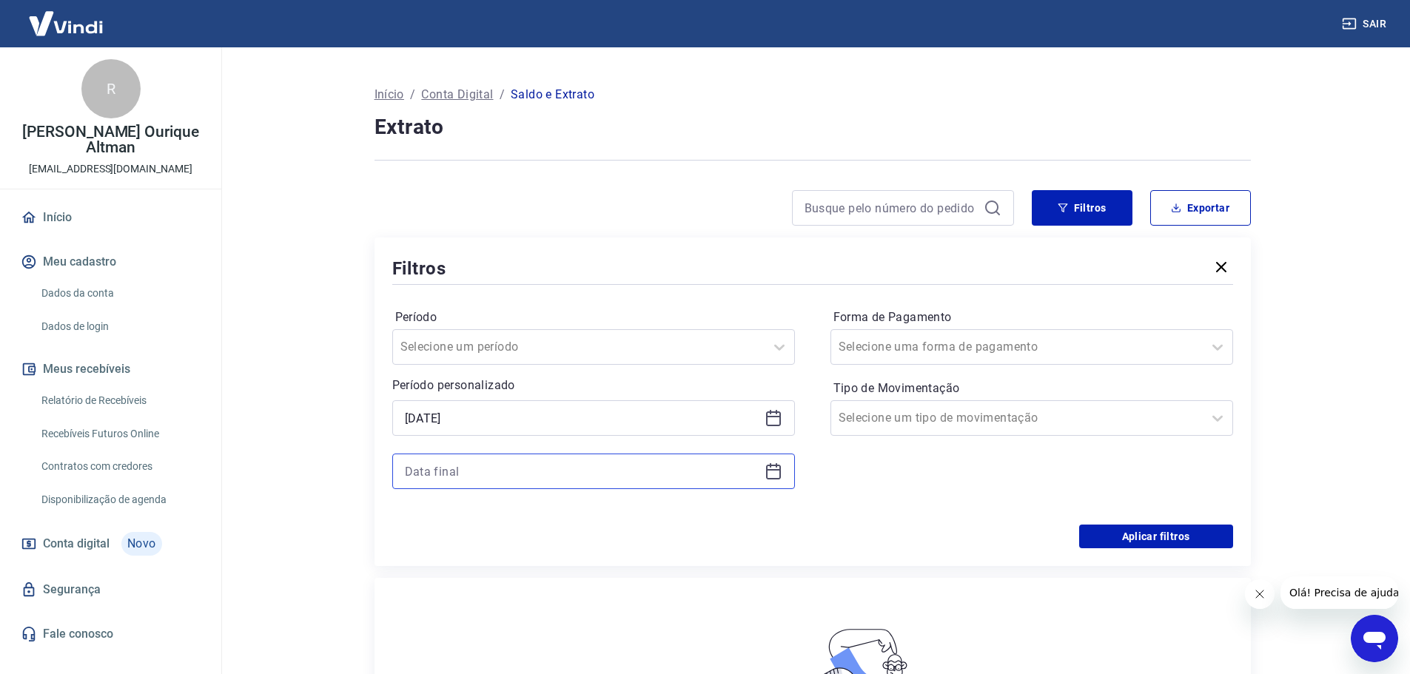
click at [610, 482] on input at bounding box center [582, 471] width 354 height 22
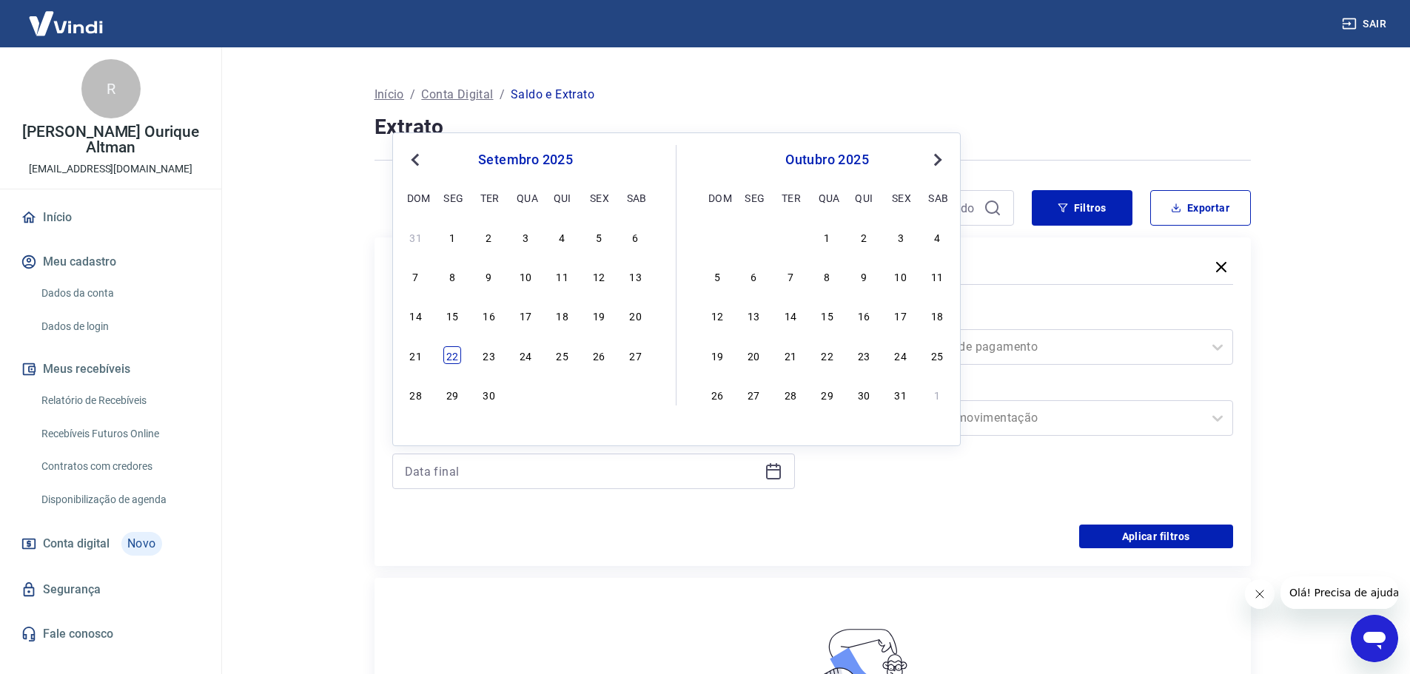
click at [456, 354] on div "22" at bounding box center [452, 355] width 18 height 18
type input "[DATE]"
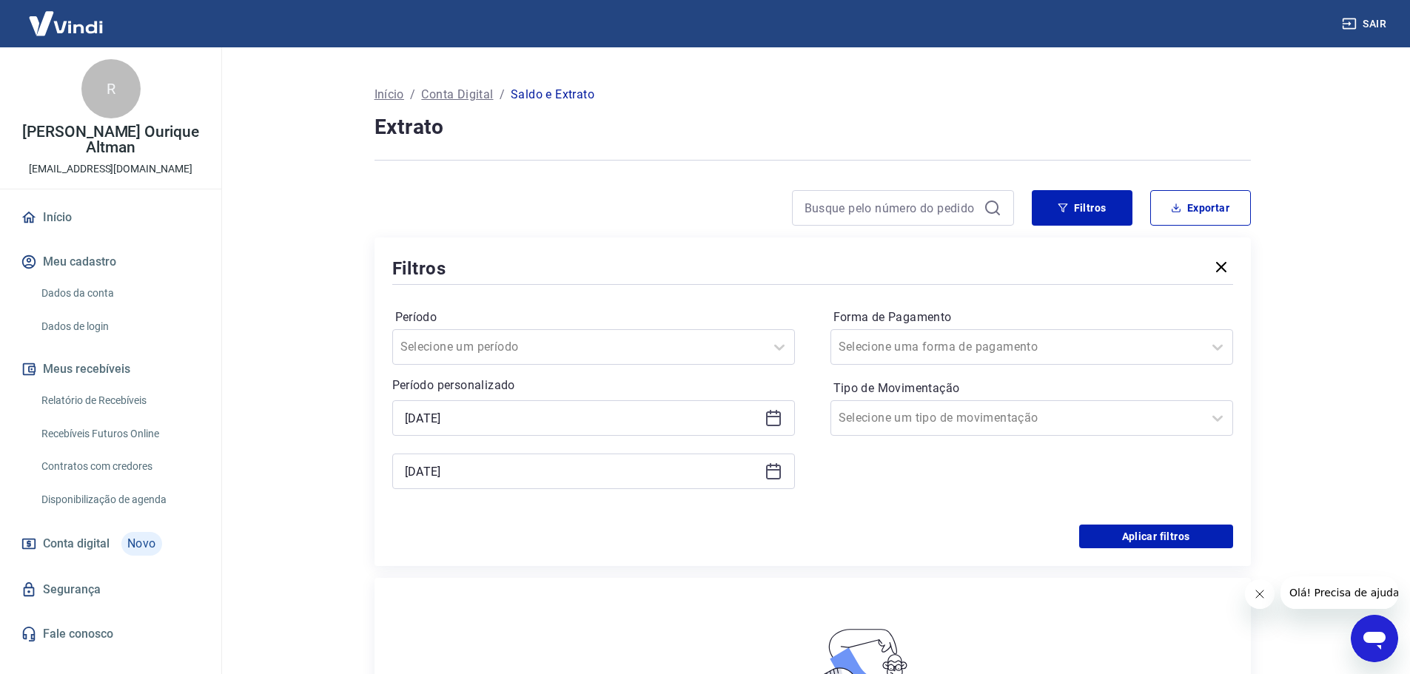
click at [1007, 438] on div "Forma de Pagamento Selecione uma forma de pagamento Tipo de Movimentação Seleci…" at bounding box center [1031, 406] width 403 height 201
click at [1007, 425] on div at bounding box center [1016, 418] width 357 height 21
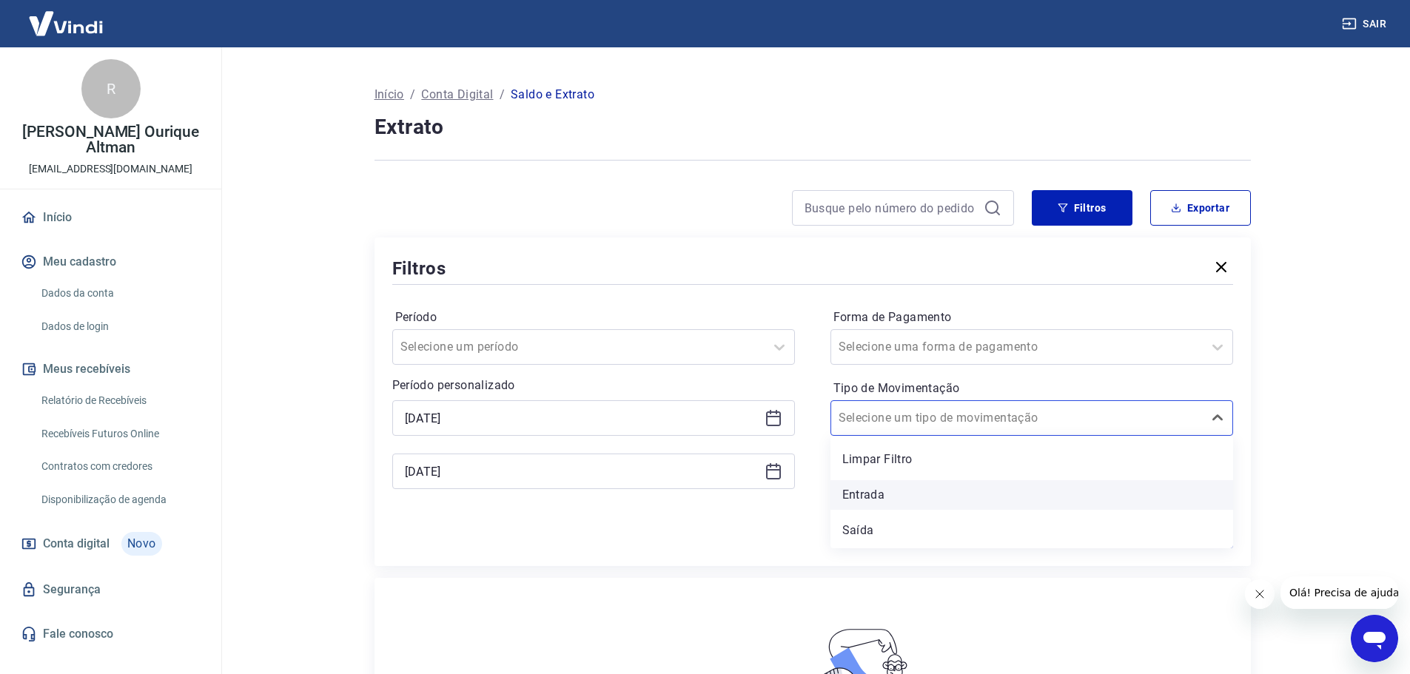
click at [960, 497] on div "Entrada" at bounding box center [1031, 495] width 403 height 30
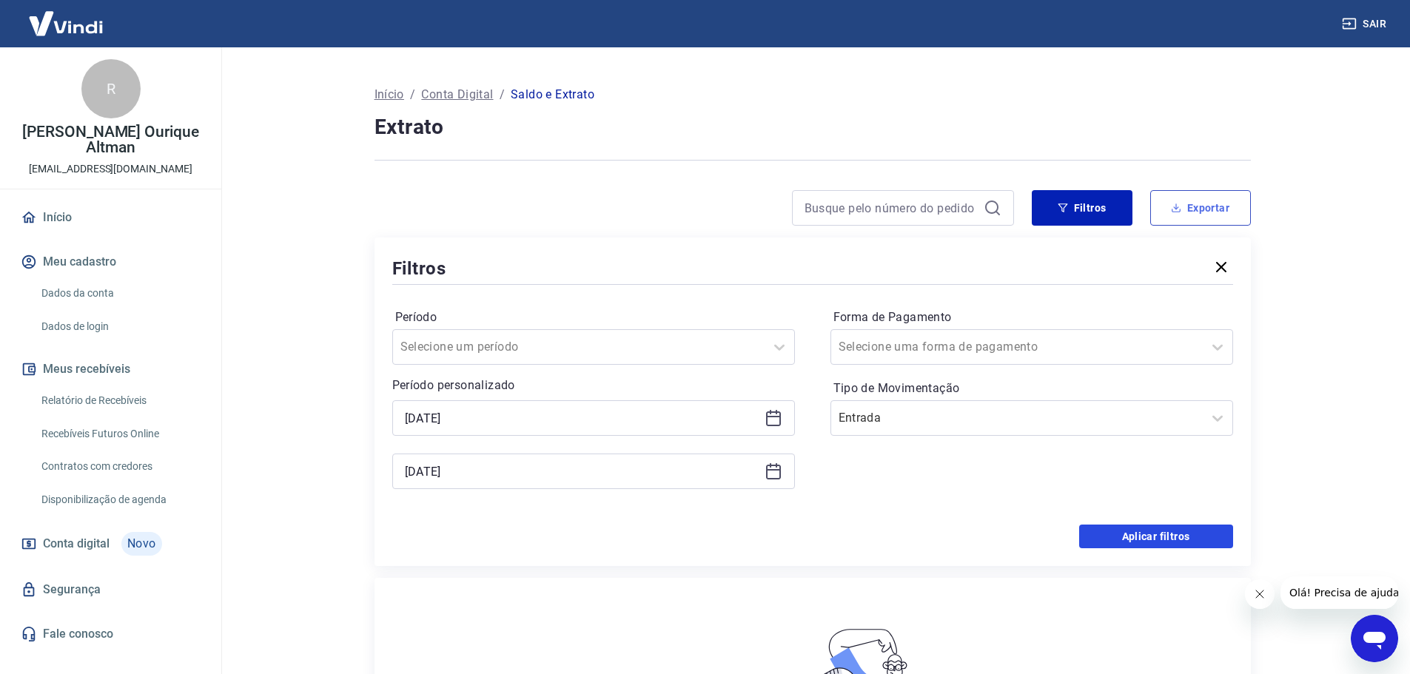
click at [1161, 533] on button "Aplicar filtros" at bounding box center [1156, 537] width 154 height 24
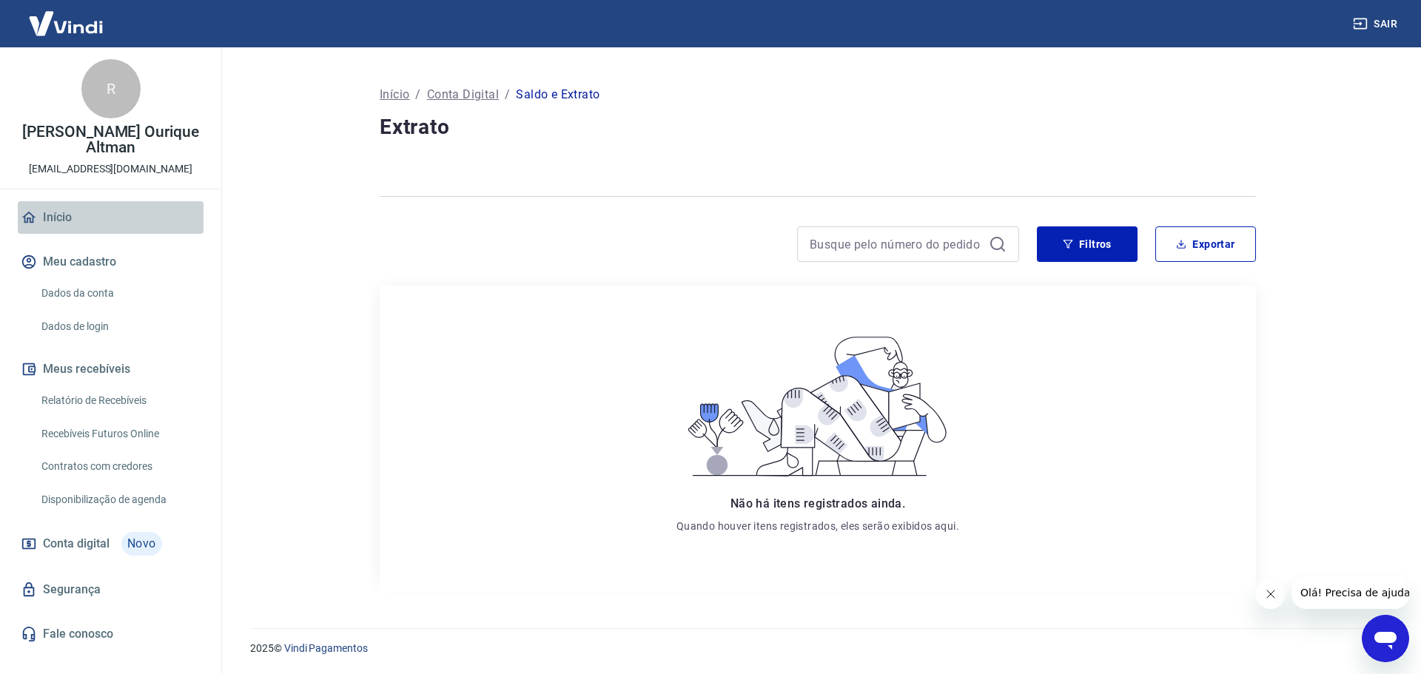
click at [66, 201] on link "Início" at bounding box center [111, 217] width 186 height 33
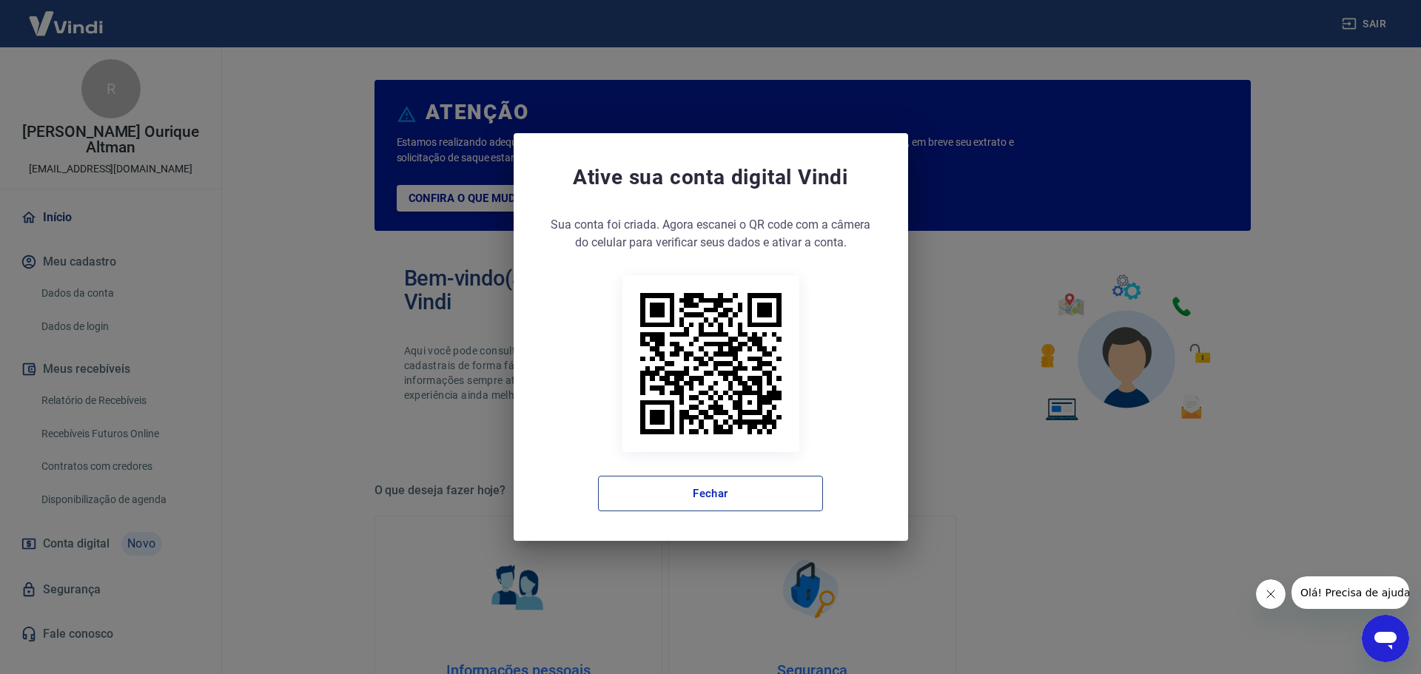
click at [751, 494] on button "Fechar" at bounding box center [710, 494] width 225 height 36
